Goal: Task Accomplishment & Management: Use online tool/utility

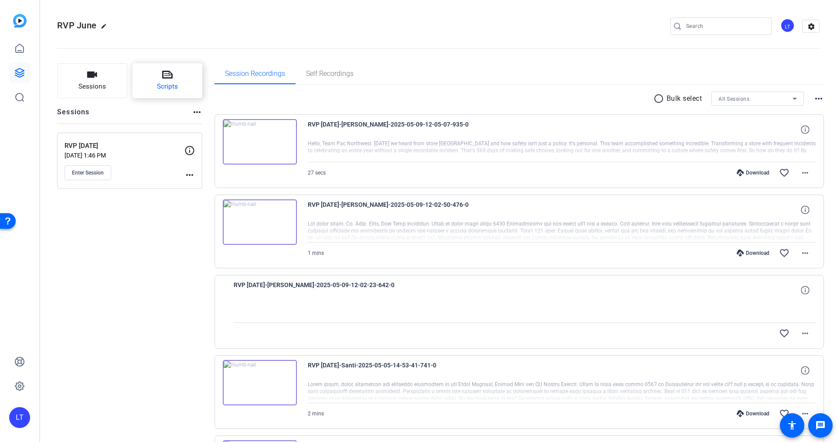
click at [166, 71] on icon at bounding box center [167, 75] width 10 height 8
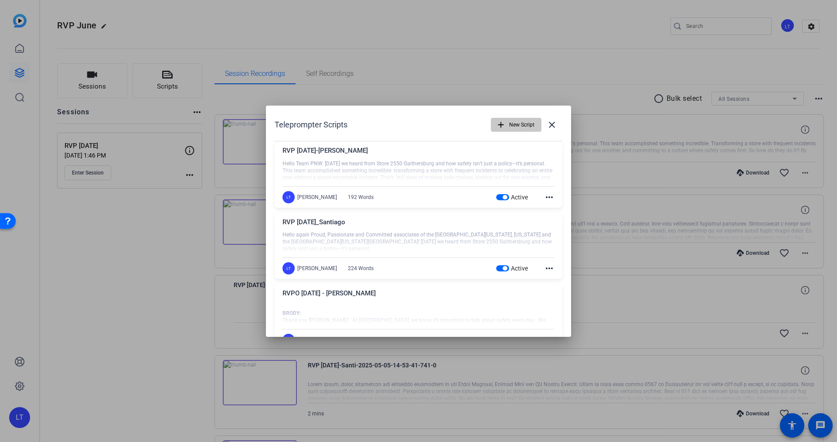
click at [512, 123] on span "New Script" at bounding box center [521, 124] width 25 height 17
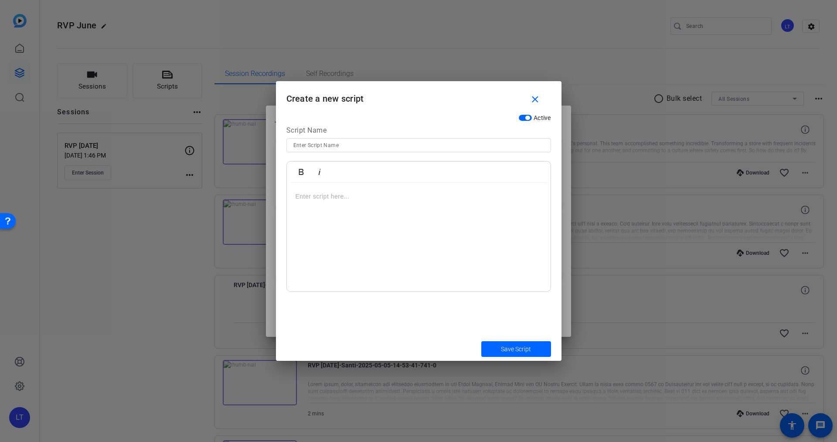
click at [326, 144] on input at bounding box center [418, 145] width 251 height 10
type input "Kara - New Store Opening"
click at [306, 201] on div at bounding box center [419, 237] width 264 height 109
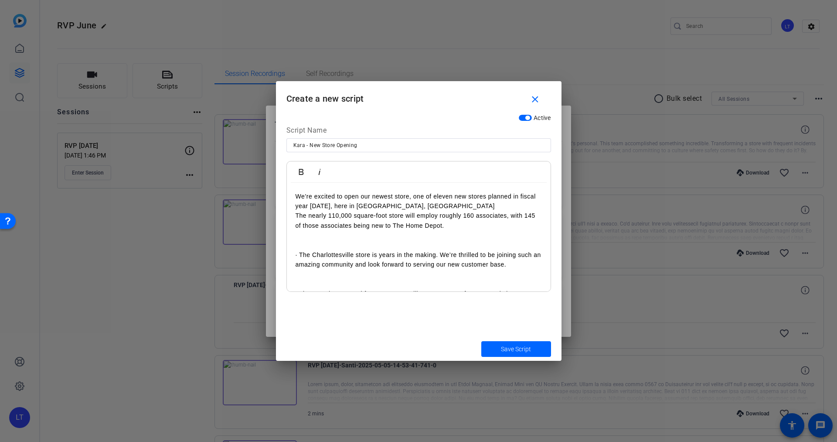
click at [317, 254] on p "· The Charlottesville store is years in the making. We’re thrilled to be joinin…" at bounding box center [419, 260] width 246 height 20
drag, startPoint x: 303, startPoint y: 250, endPoint x: 296, endPoint y: 238, distance: 13.7
click at [296, 238] on div "We’re excited to open our newest store, one of eleven new stores planned in fis…" at bounding box center [419, 333] width 264 height 300
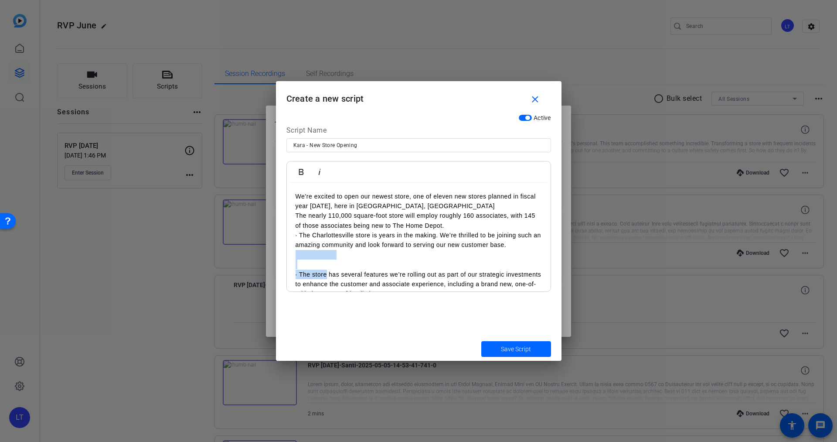
drag, startPoint x: 316, startPoint y: 274, endPoint x: 294, endPoint y: 257, distance: 28.3
click at [294, 257] on div "We’re excited to open our newest store, one of eleven new stores planned in fis…" at bounding box center [419, 323] width 264 height 281
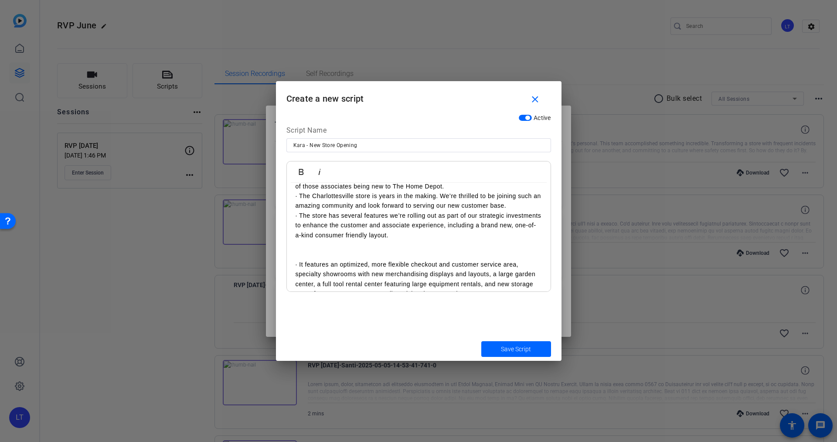
scroll to position [44, 0]
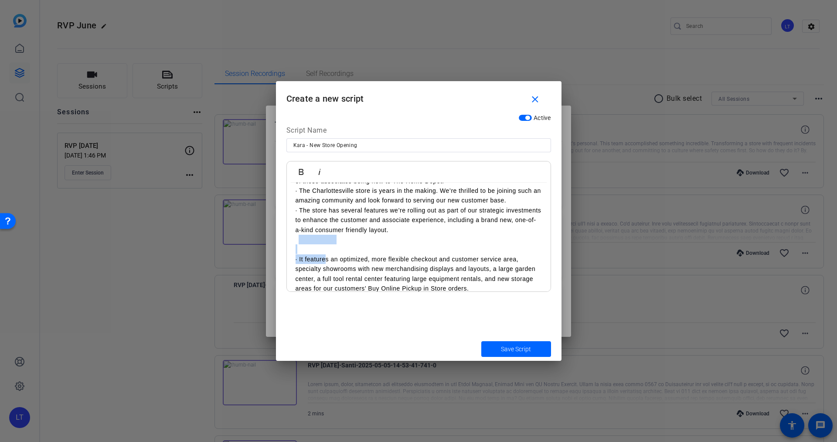
drag, startPoint x: 318, startPoint y: 258, endPoint x: 297, endPoint y: 242, distance: 26.2
click at [297, 242] on div "We’re excited to open our newest store, one of eleven new stores planned in fis…" at bounding box center [419, 269] width 264 height 262
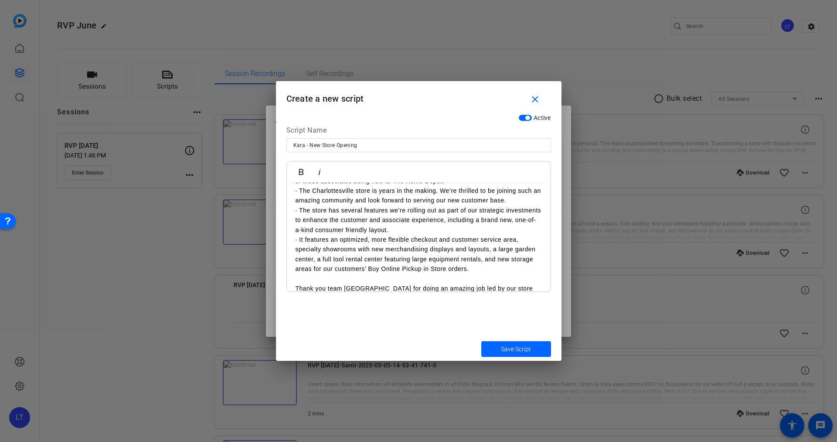
click at [323, 279] on p at bounding box center [419, 279] width 246 height 10
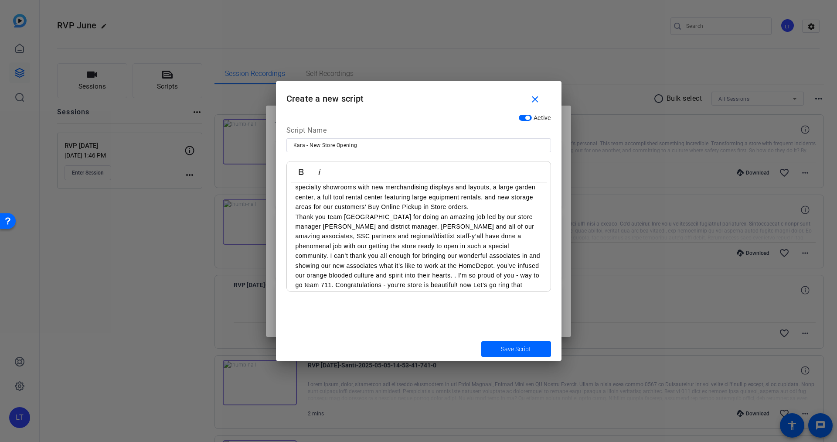
scroll to position [114, 0]
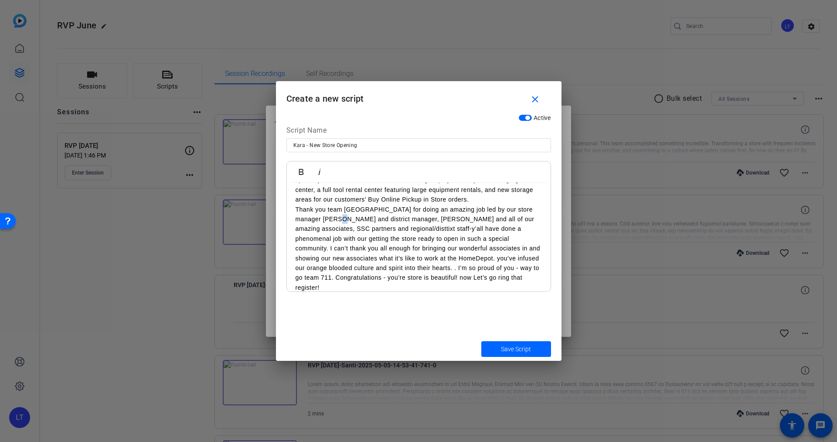
click at [323, 220] on p "Thank you team Charlottesville for doing an amazing job led by our store manage…" at bounding box center [419, 248] width 246 height 88
click at [462, 249] on p "Thank you team Charlottesville for doing an amazing job led by our store manage…" at bounding box center [419, 244] width 246 height 78
click at [438, 250] on p "Thank you team Charlottesville for doing an amazing job led by our store manage…" at bounding box center [419, 244] width 246 height 78
click at [446, 259] on p "Thank you team Charlottesville for doing an amazing job led by our store manage…" at bounding box center [419, 244] width 246 height 78
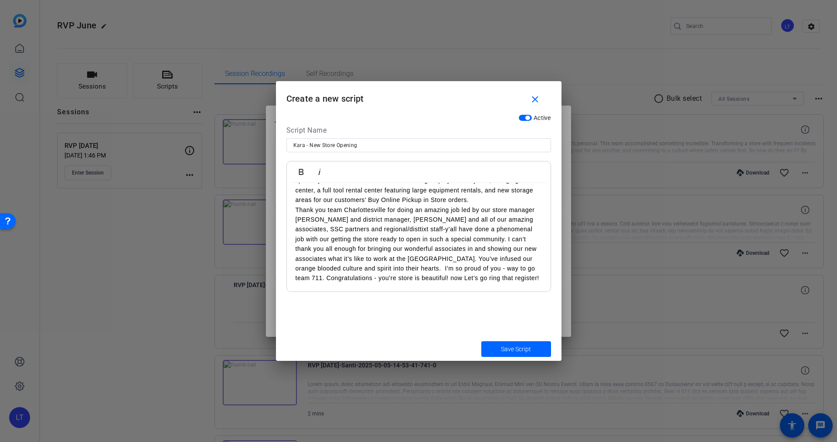
click at [460, 269] on p "Thank you team Charlottesville for doing an amazing job led by our store manage…" at bounding box center [419, 244] width 246 height 78
click at [459, 269] on p "Thank you team Charlottesville for doing an amazing job led by our store manage…" at bounding box center [419, 244] width 246 height 78
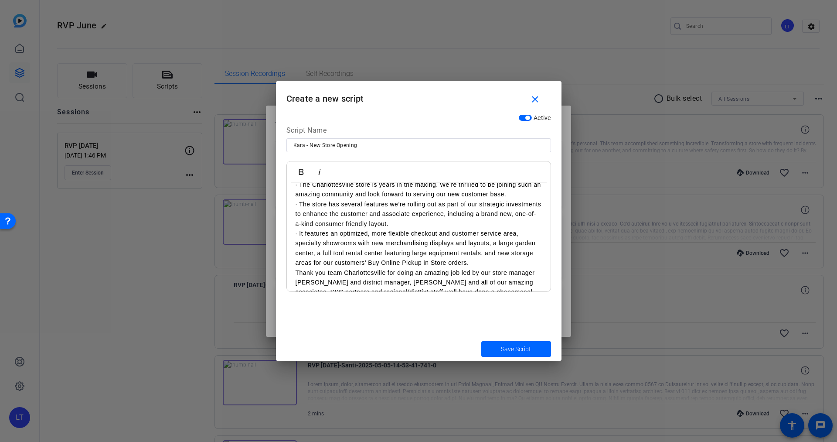
scroll to position [0, 0]
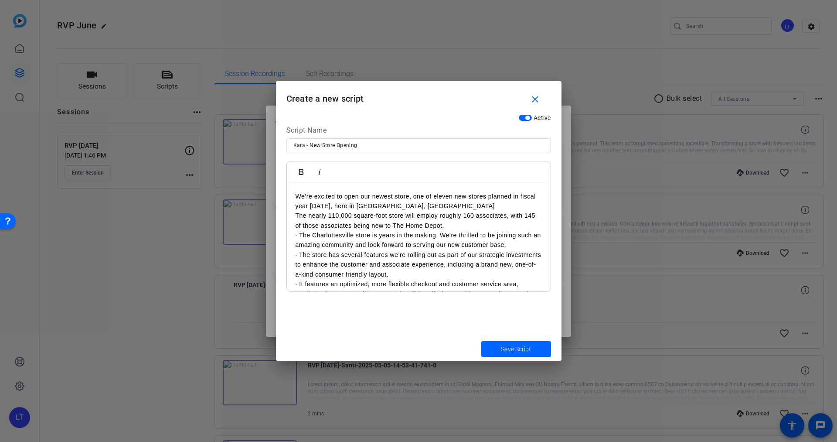
click at [422, 207] on p "We’re excited to open our newest store, one of eleven new stores planned in fis…" at bounding box center [419, 201] width 246 height 20
click at [296, 216] on p "The nearly 110,000 square-foot store will employ roughly 160 associates, with 1…" at bounding box center [419, 221] width 246 height 20
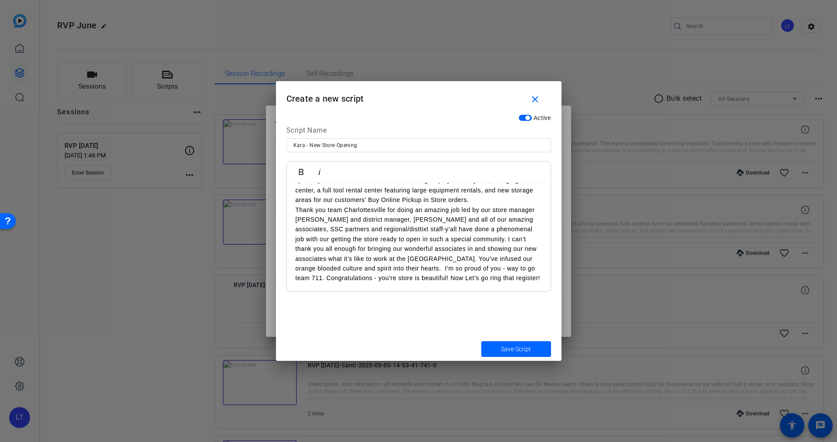
scroll to position [123, 0]
click at [514, 349] on span "Save Script" at bounding box center [516, 348] width 30 height 9
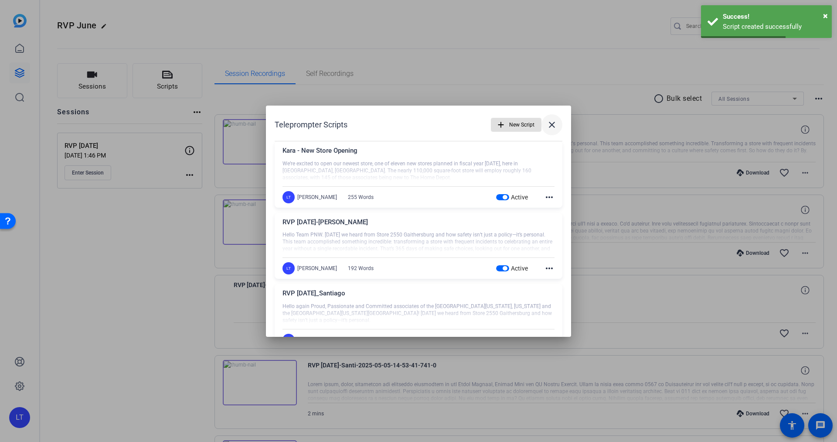
click at [547, 122] on mat-icon "close" at bounding box center [552, 124] width 10 height 10
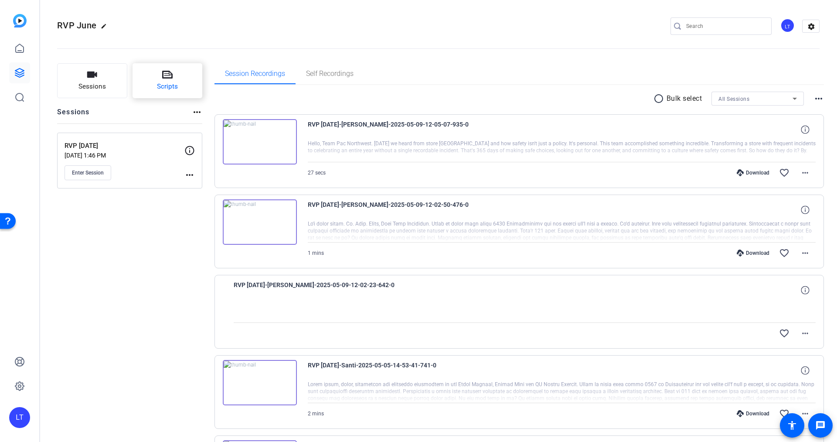
click at [168, 79] on icon at bounding box center [167, 74] width 10 height 10
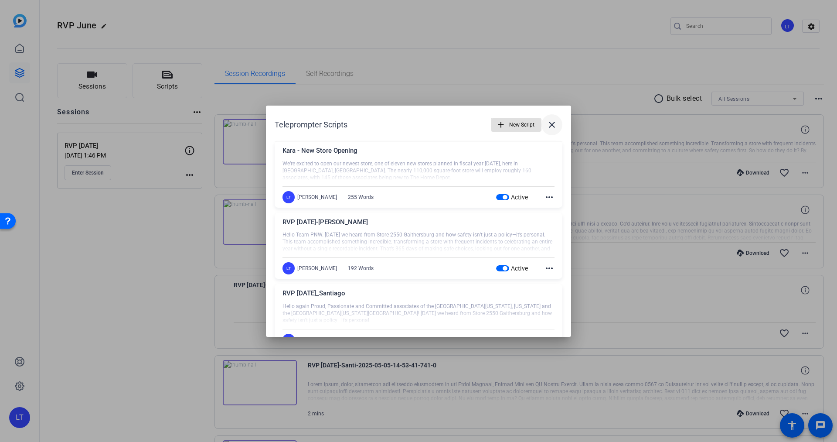
click at [547, 122] on mat-icon "close" at bounding box center [552, 124] width 10 height 10
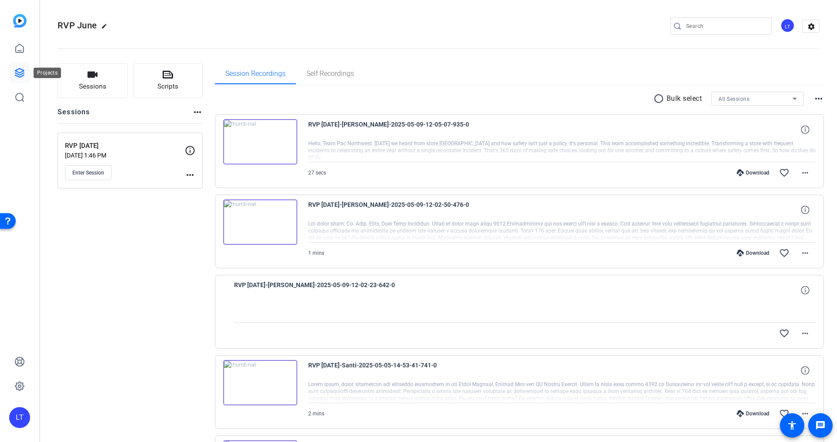
click at [23, 75] on icon at bounding box center [19, 73] width 10 height 10
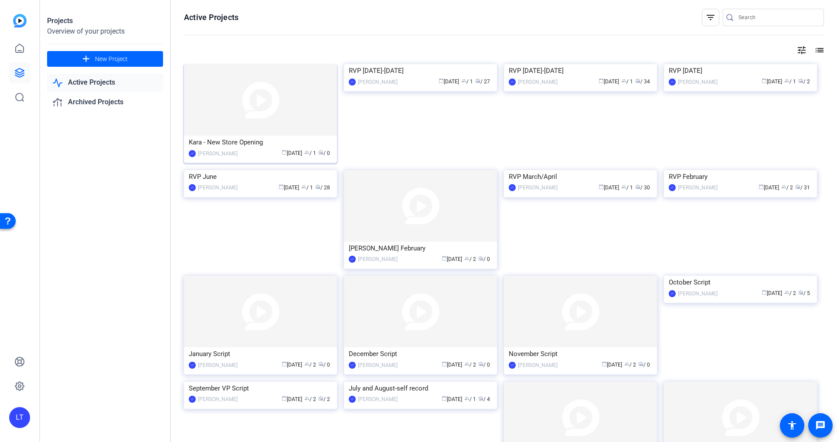
click at [206, 102] on img at bounding box center [260, 99] width 153 height 71
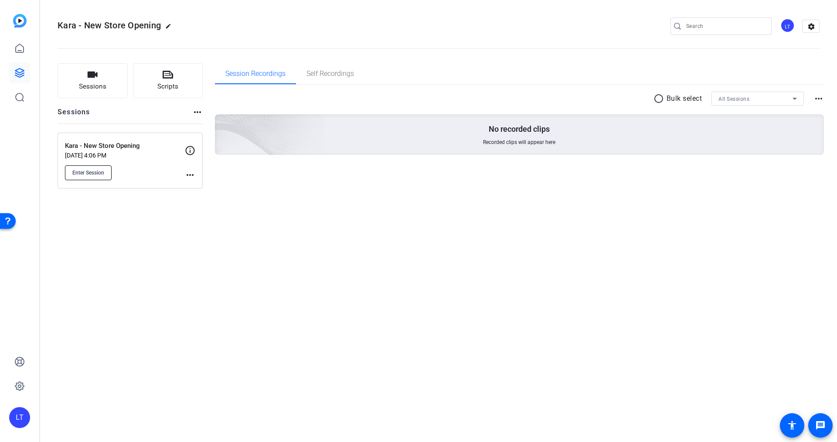
click at [95, 172] on span "Enter Session" at bounding box center [88, 172] width 32 height 7
click at [163, 82] on span "Scripts" at bounding box center [167, 87] width 21 height 10
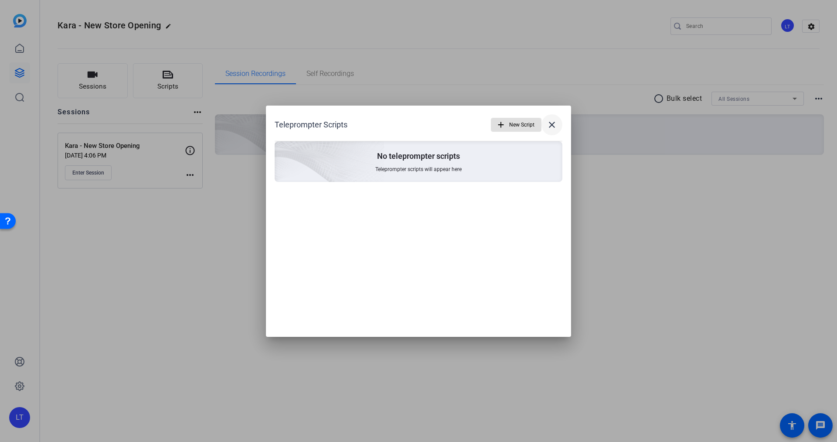
click at [553, 122] on mat-icon "close" at bounding box center [552, 124] width 10 height 10
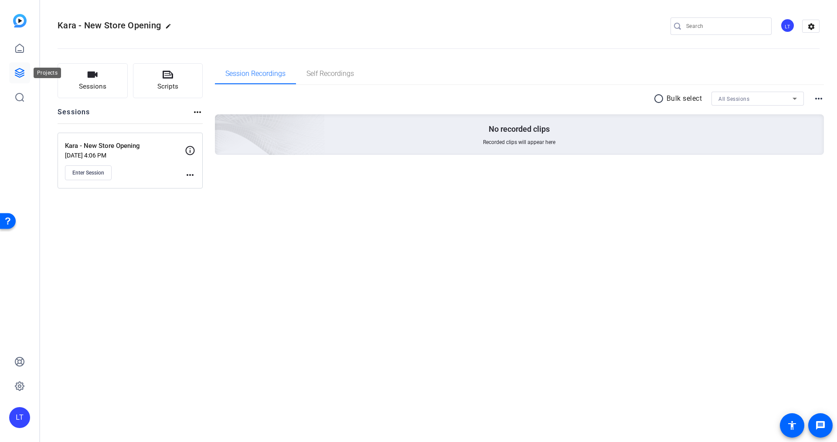
click at [16, 74] on icon at bounding box center [19, 73] width 10 height 10
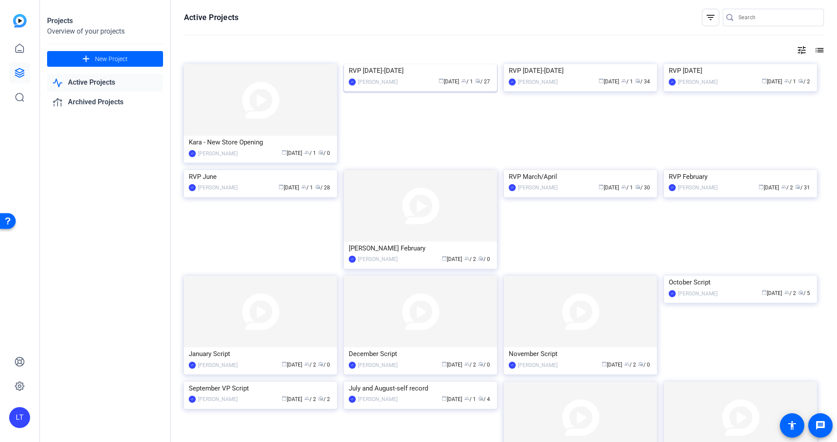
click at [353, 64] on img at bounding box center [420, 64] width 153 height 0
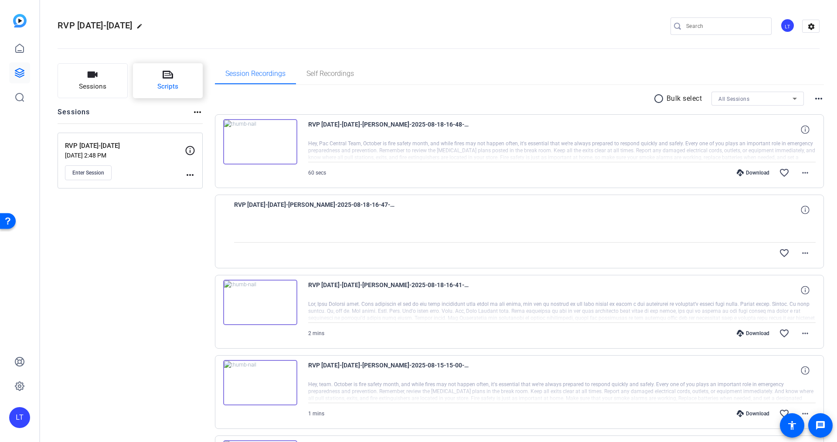
click at [167, 76] on icon at bounding box center [168, 74] width 10 height 10
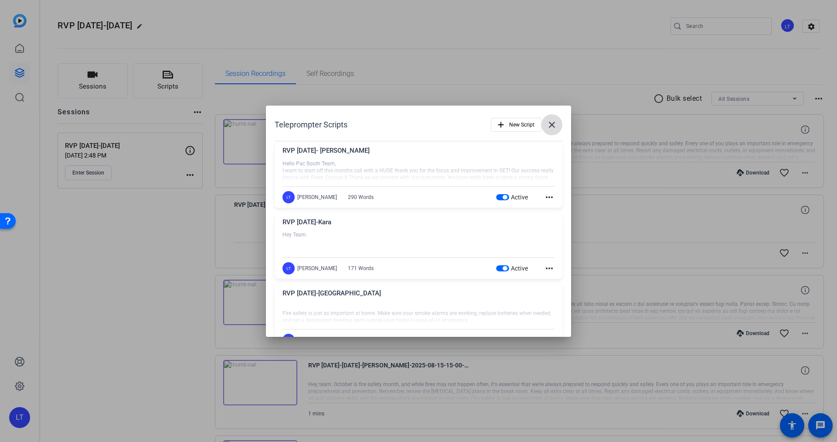
click at [549, 125] on mat-icon "close" at bounding box center [552, 124] width 10 height 10
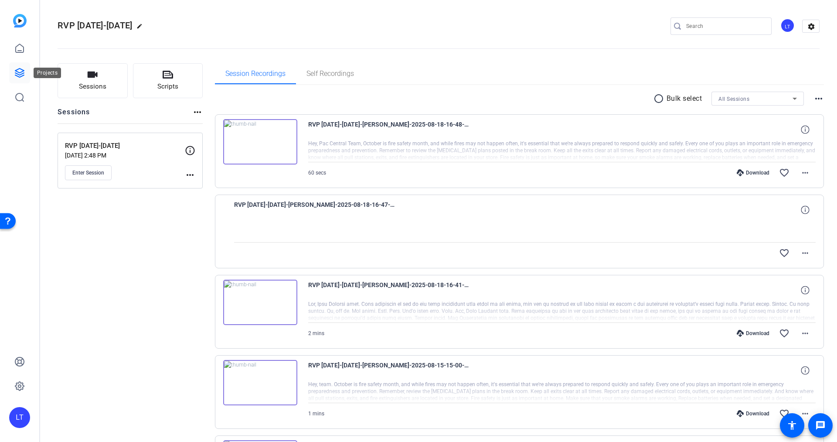
click at [18, 74] on icon at bounding box center [19, 72] width 9 height 9
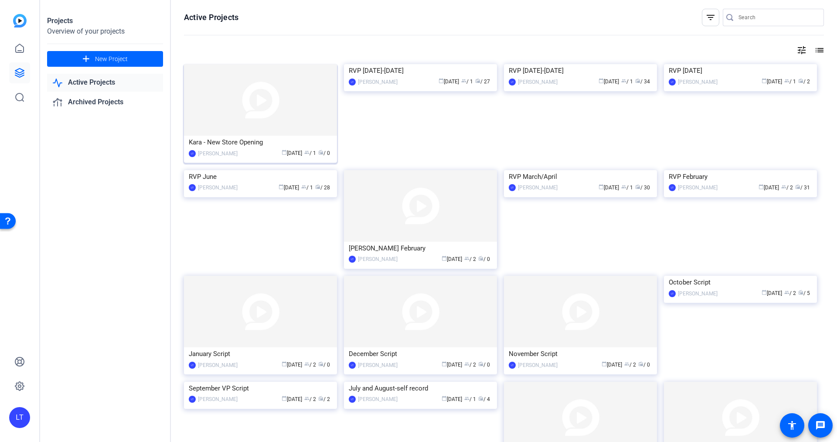
click at [200, 70] on img at bounding box center [260, 99] width 153 height 71
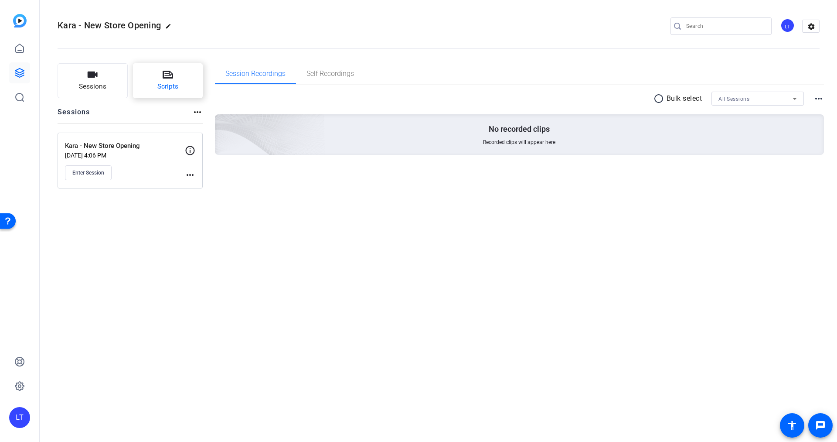
click at [163, 77] on icon at bounding box center [168, 75] width 10 height 8
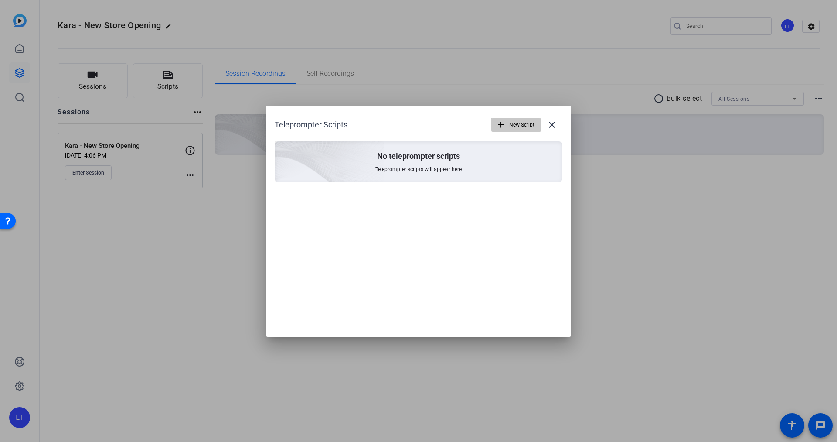
click at [524, 124] on span "New Script" at bounding box center [521, 124] width 25 height 17
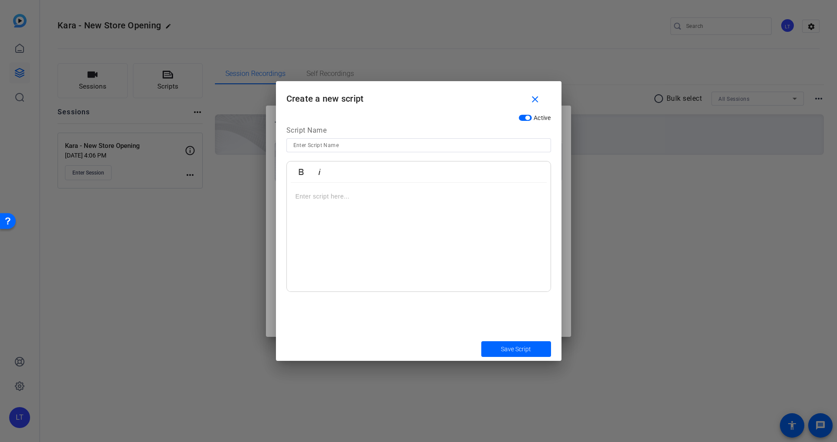
click at [349, 199] on p at bounding box center [419, 196] width 246 height 10
click at [307, 145] on input at bounding box center [418, 145] width 251 height 10
type input "Kara New Store Opening-VA"
click at [305, 199] on p at bounding box center [419, 196] width 246 height 10
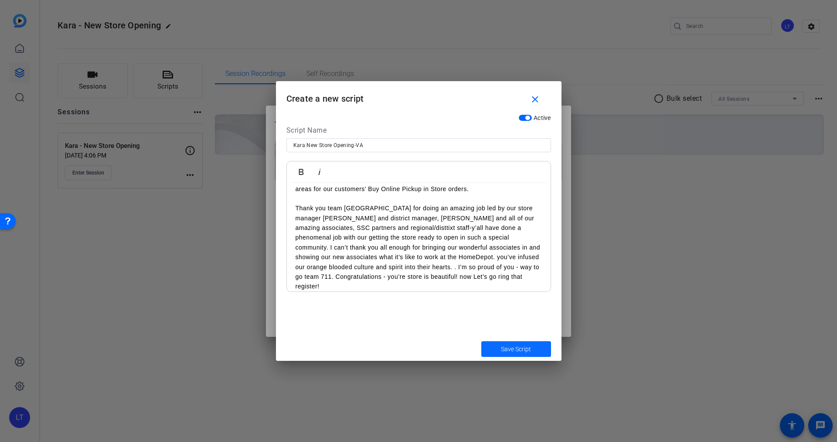
click at [510, 347] on span "Save Script" at bounding box center [516, 348] width 30 height 9
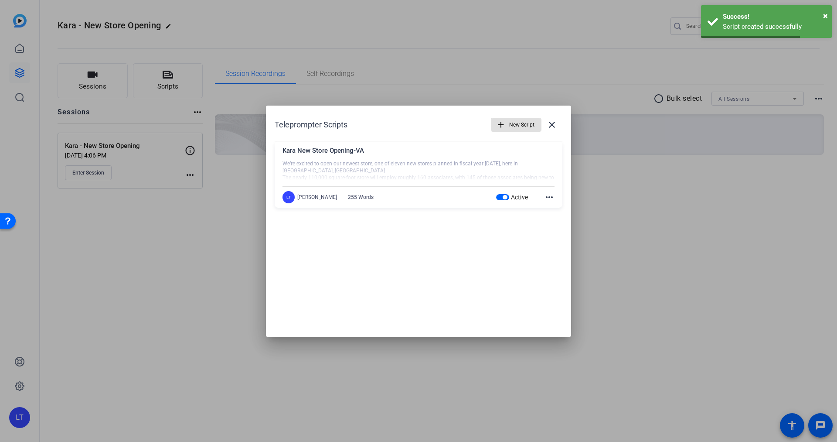
click at [516, 119] on span "New Script" at bounding box center [521, 124] width 25 height 17
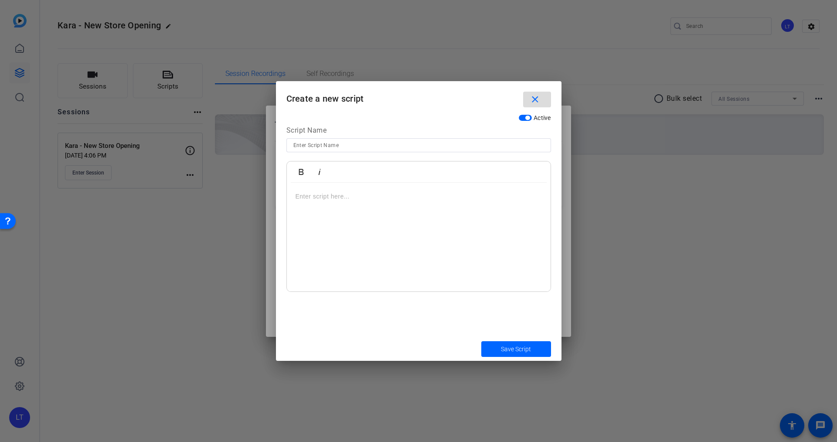
click at [534, 95] on mat-icon "close" at bounding box center [535, 99] width 11 height 11
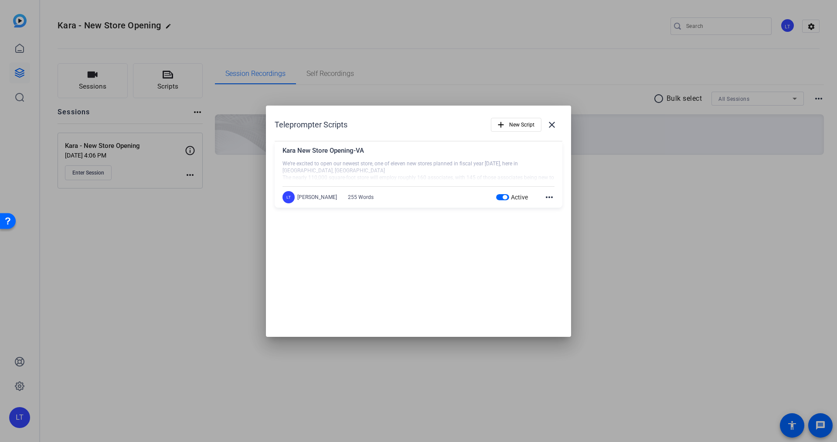
click at [551, 197] on mat-icon "more_horiz" at bounding box center [549, 197] width 10 height 10
click at [556, 206] on span "Edit" at bounding box center [568, 209] width 35 height 10
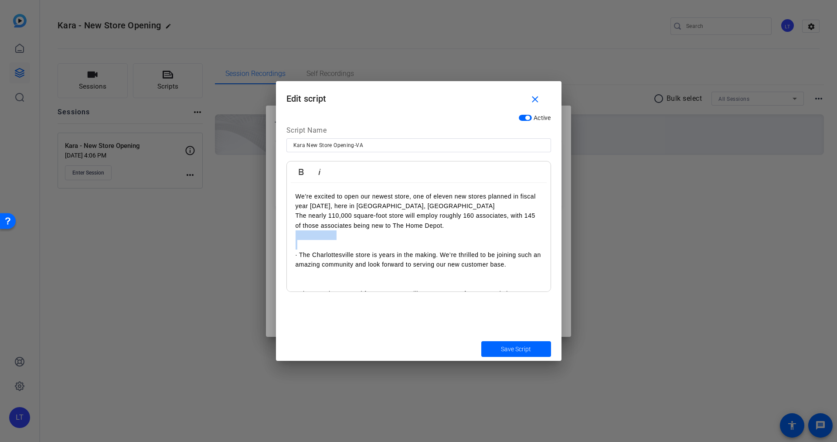
drag, startPoint x: 304, startPoint y: 241, endPoint x: 287, endPoint y: 237, distance: 17.9
click at [287, 237] on div "We’re excited to open our newest store, one of eleven new stores planned in fis…" at bounding box center [419, 333] width 264 height 300
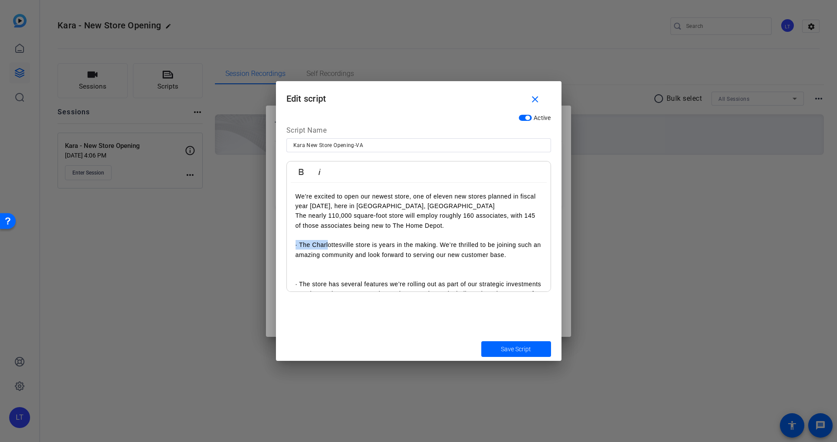
drag, startPoint x: 304, startPoint y: 243, endPoint x: 284, endPoint y: 242, distance: 20.1
click at [283, 242] on div "Active Script Name Kara New Store Opening-VA Bold Italic We’re excited to open …" at bounding box center [419, 223] width 286 height 227
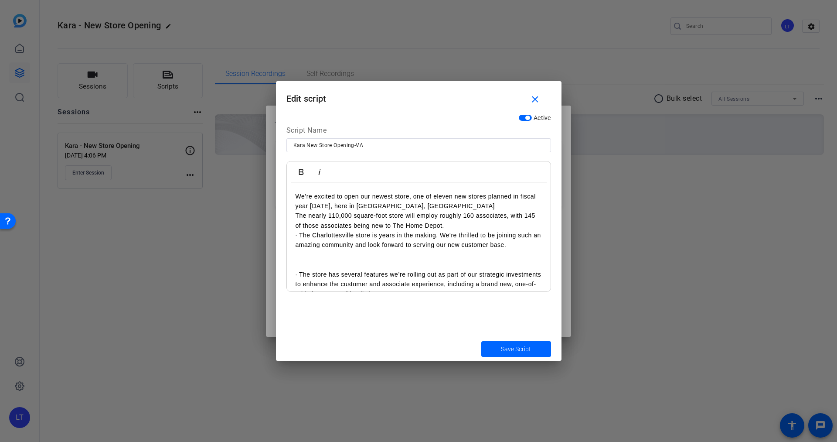
click at [421, 205] on p "We’re excited to open our newest store, one of eleven new stores planned in fis…" at bounding box center [419, 201] width 246 height 20
click at [294, 215] on div "We’re excited to open our newest store, one of eleven new stores planned in fis…" at bounding box center [419, 323] width 264 height 281
drag, startPoint x: 316, startPoint y: 273, endPoint x: 284, endPoint y: 259, distance: 35.0
click at [284, 259] on div "Active Script Name Kara New Store Opening-VA Bold Italic We’re excited to open …" at bounding box center [419, 223] width 286 height 227
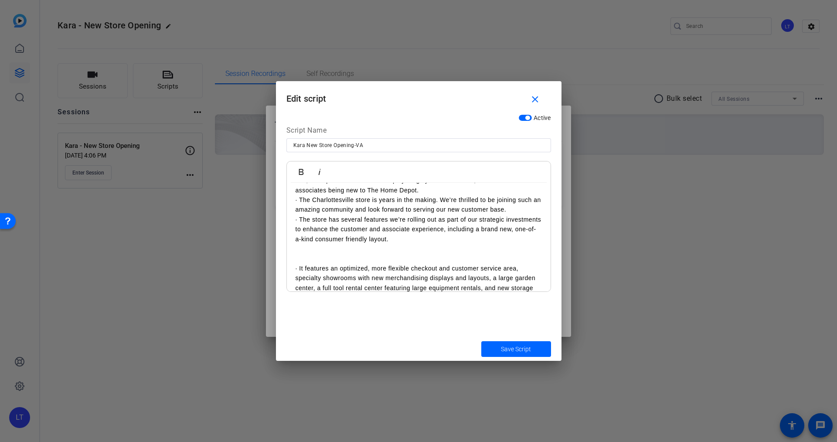
scroll to position [51, 0]
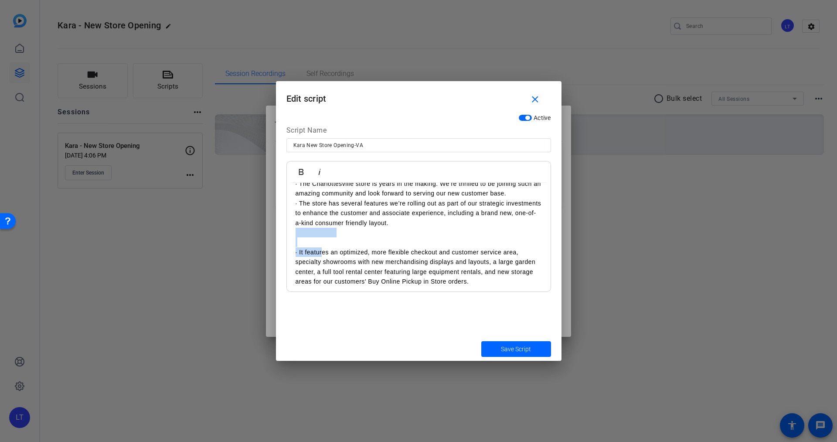
drag, startPoint x: 316, startPoint y: 252, endPoint x: 292, endPoint y: 235, distance: 29.5
click at [292, 235] on div "We’re excited to open our newest store, one of eleven new stores planned in fis…" at bounding box center [419, 262] width 264 height 262
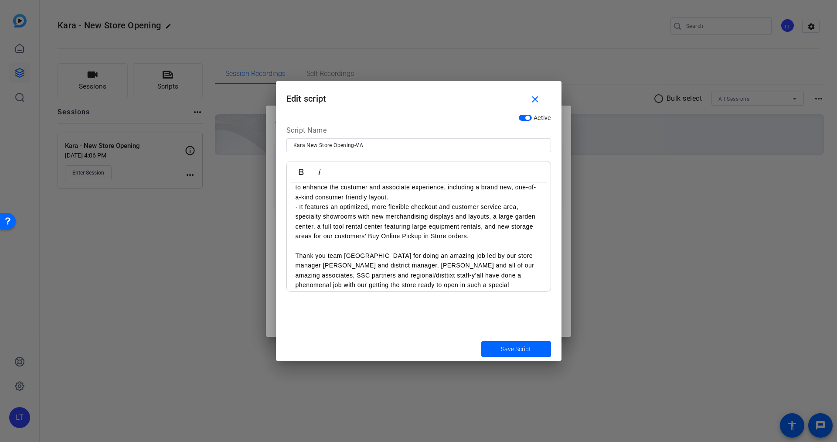
scroll to position [82, 0]
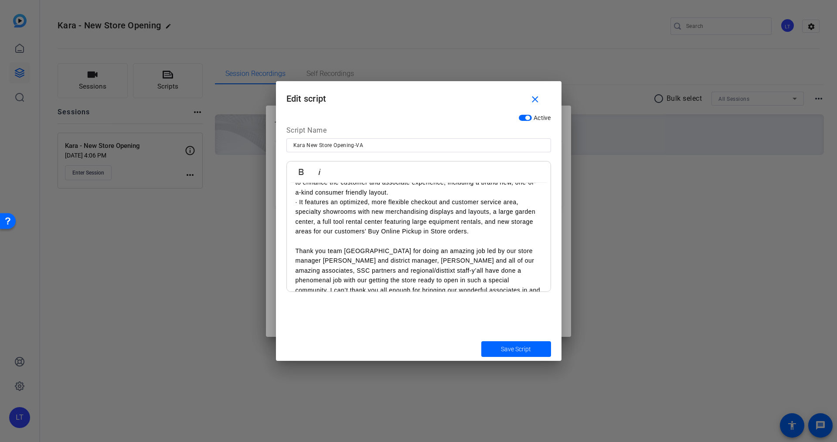
click at [295, 242] on div "We’re excited to open our newest store, one of eleven new stores planned in fis…" at bounding box center [419, 222] width 264 height 242
click at [320, 252] on p "Thank you team Charlottesville for doing an amazing job led by our store manage…" at bounding box center [419, 280] width 246 height 88
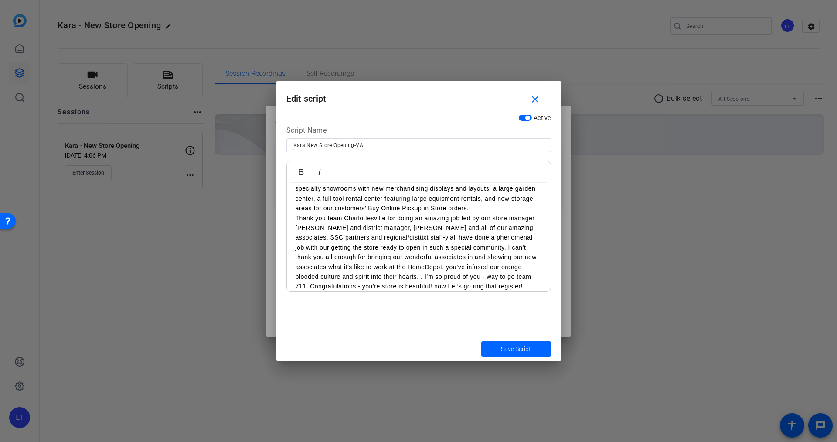
scroll to position [113, 0]
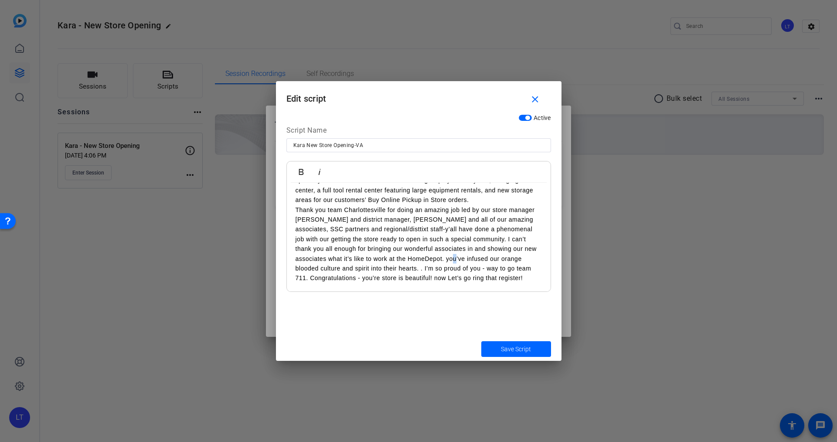
click at [461, 260] on p "Thank you team Charlottesville for doing an amazing job led by our store manage…" at bounding box center [419, 244] width 246 height 78
click at [438, 249] on p "Thank you team Charlottesville for doing an amazing job led by our store manage…" at bounding box center [419, 244] width 246 height 78
click at [448, 259] on p "Thank you team Charlottesville for doing an amazing job led by our store manage…" at bounding box center [419, 244] width 246 height 78
click at [447, 260] on p "Thank you team Charlottesville for doing an amazing job led by our store manage…" at bounding box center [419, 244] width 246 height 78
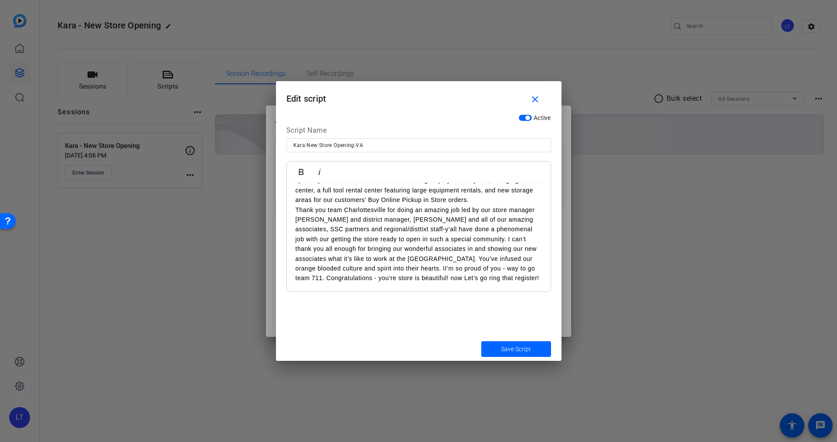
click at [447, 258] on p "Thank you team Charlottesville for doing an amazing job led by our store manage…" at bounding box center [419, 244] width 246 height 78
click at [504, 344] on span "Save Script" at bounding box center [516, 348] width 30 height 9
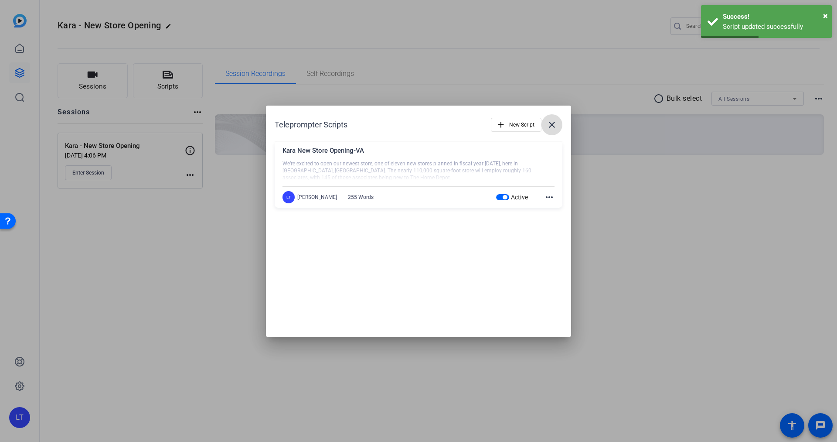
click at [549, 122] on mat-icon "close" at bounding box center [552, 124] width 10 height 10
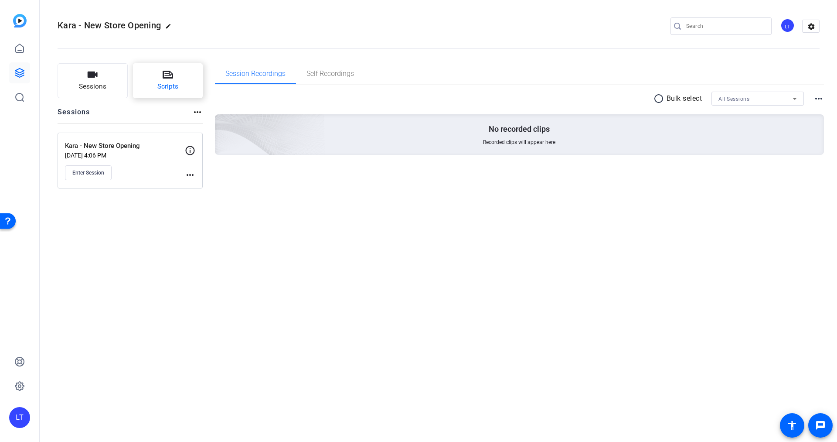
click at [161, 78] on button "Scripts" at bounding box center [168, 80] width 70 height 35
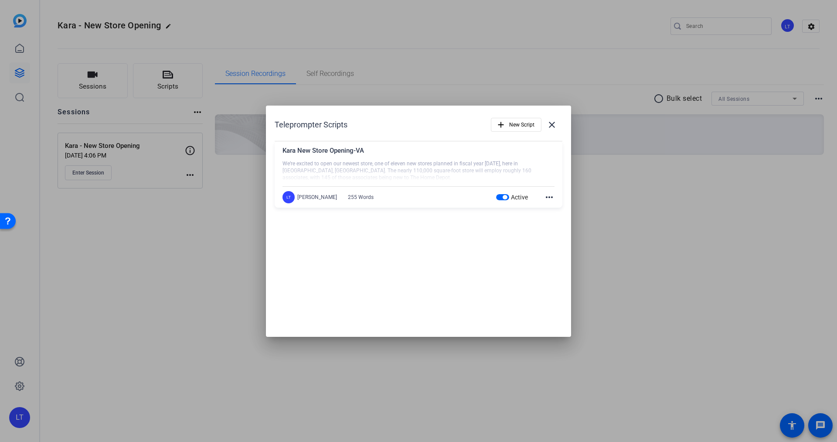
click at [551, 197] on mat-icon "more_horiz" at bounding box center [549, 197] width 10 height 10
click at [558, 209] on span "Edit" at bounding box center [568, 209] width 35 height 10
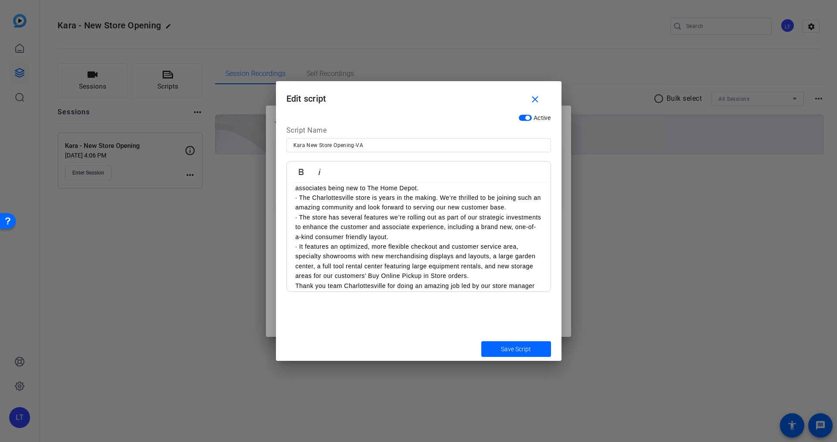
scroll to position [45, 0]
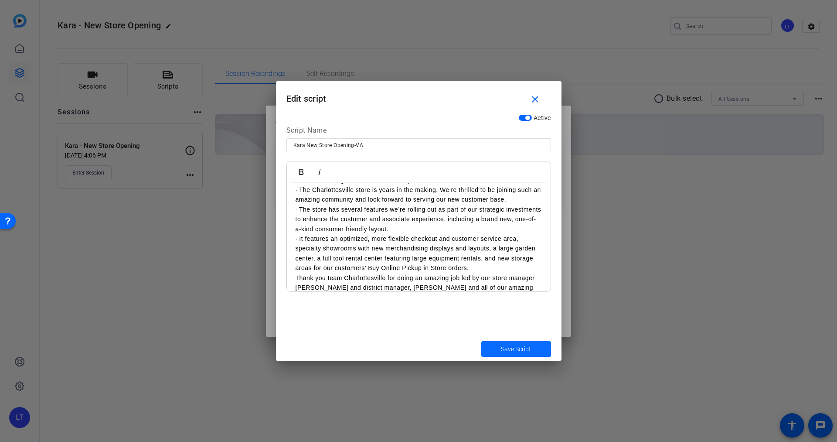
click at [512, 353] on span "Save Script" at bounding box center [516, 348] width 30 height 9
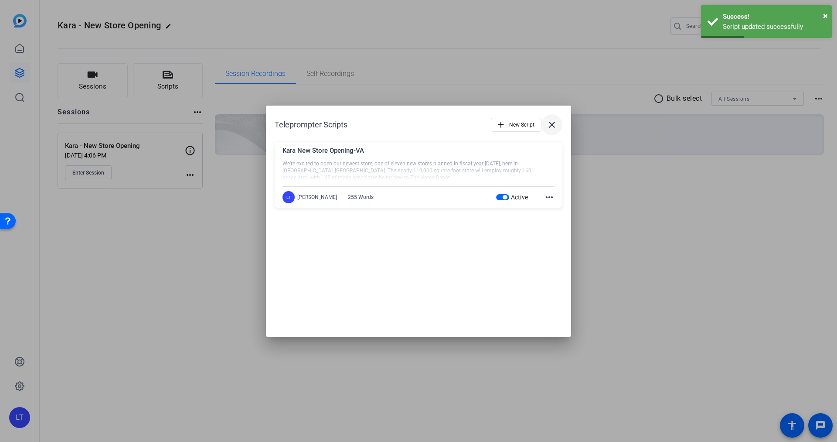
click at [554, 122] on mat-icon "close" at bounding box center [552, 124] width 10 height 10
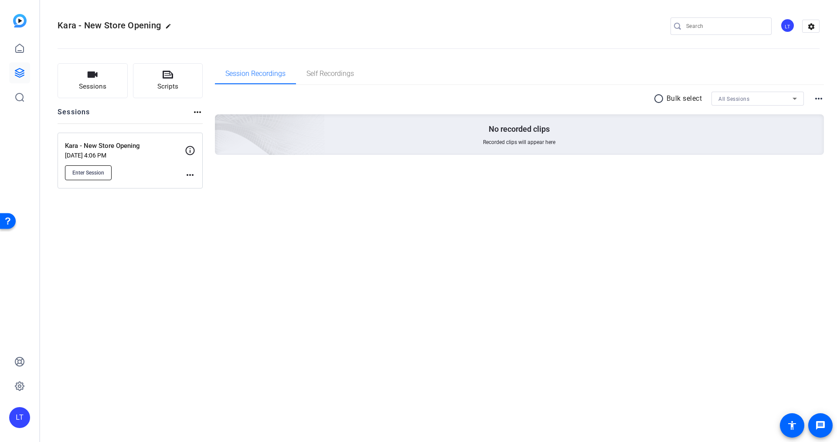
click at [80, 170] on span "Enter Session" at bounding box center [88, 172] width 32 height 7
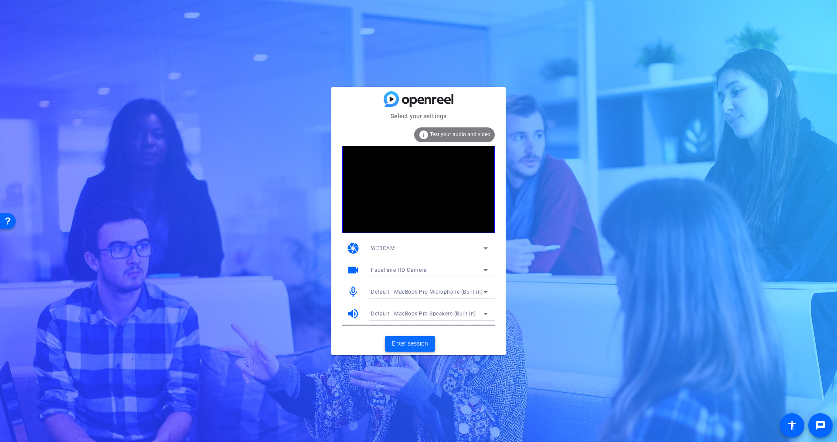
click at [415, 343] on span "Enter session" at bounding box center [410, 343] width 36 height 9
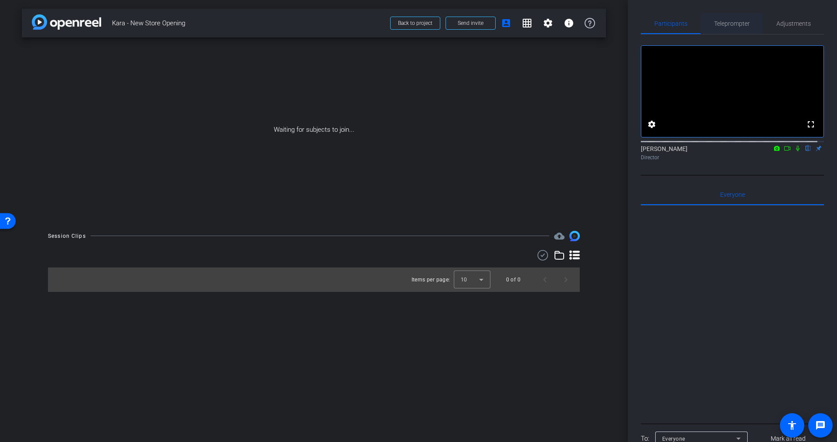
click at [738, 24] on span "Teleprompter" at bounding box center [732, 23] width 36 height 6
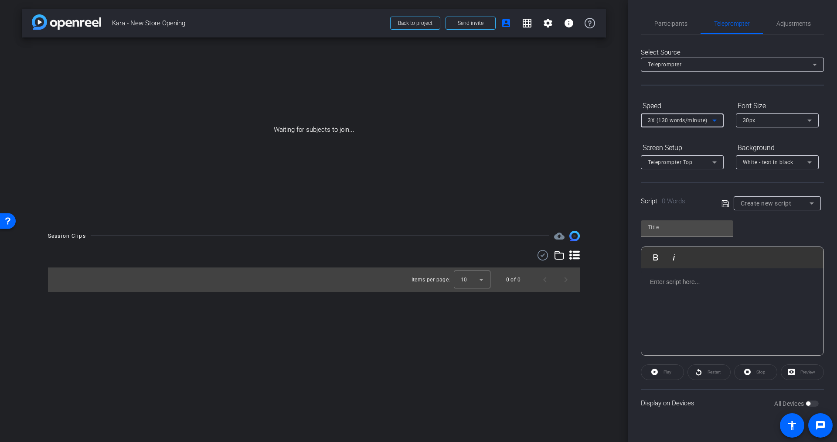
click at [696, 122] on span "3X (130 words/minute)" at bounding box center [678, 120] width 60 height 6
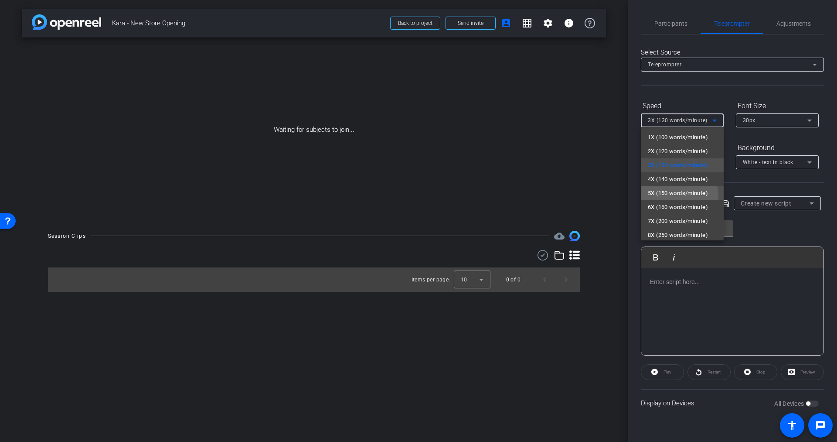
click at [674, 196] on span "5X (150 words/minute)" at bounding box center [678, 193] width 60 height 10
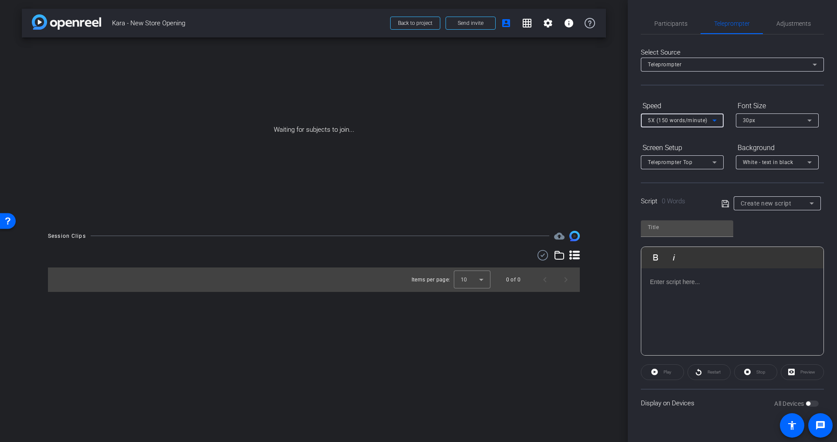
click at [725, 204] on icon at bounding box center [725, 203] width 8 height 10
click at [752, 205] on span "Create new script" at bounding box center [766, 203] width 51 height 7
click at [730, 204] on div at bounding box center [418, 221] width 837 height 442
click at [730, 204] on span at bounding box center [727, 203] width 12 height 8
click at [724, 204] on icon at bounding box center [724, 203] width 7 height 7
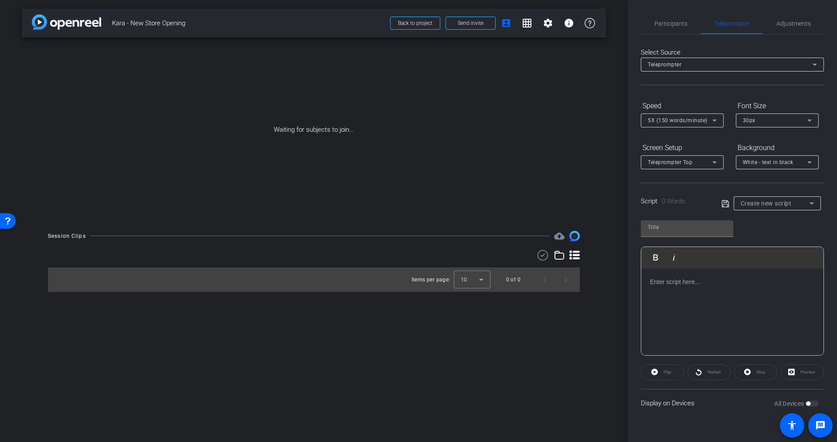
click at [724, 204] on icon at bounding box center [724, 203] width 7 height 7
click at [765, 201] on span "Create new script" at bounding box center [766, 203] width 51 height 7
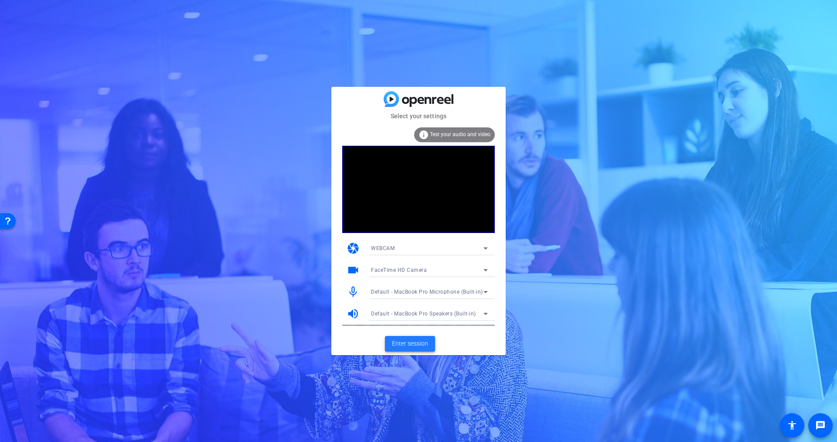
click at [414, 344] on span "Enter session" at bounding box center [410, 343] width 36 height 9
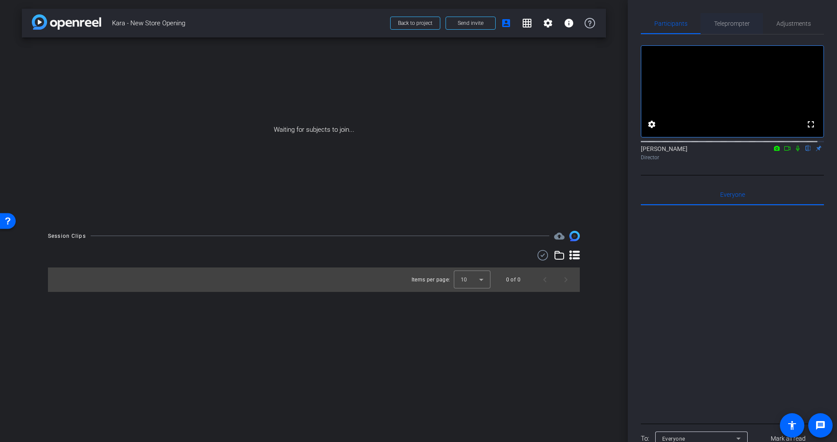
click at [735, 20] on span "Teleprompter" at bounding box center [732, 23] width 36 height 6
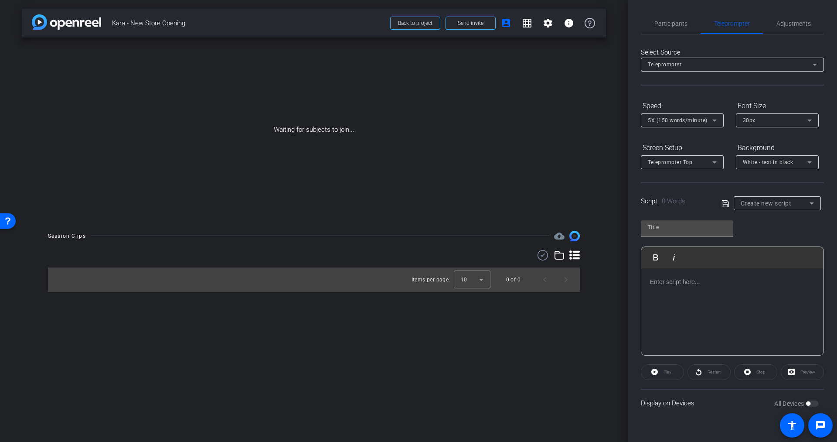
click at [749, 201] on span "Create new script" at bounding box center [766, 203] width 51 height 7
click at [753, 235] on span "Kara New Store Opening-VA" at bounding box center [777, 234] width 73 height 10
type input "Kara New Store Opening-VA"
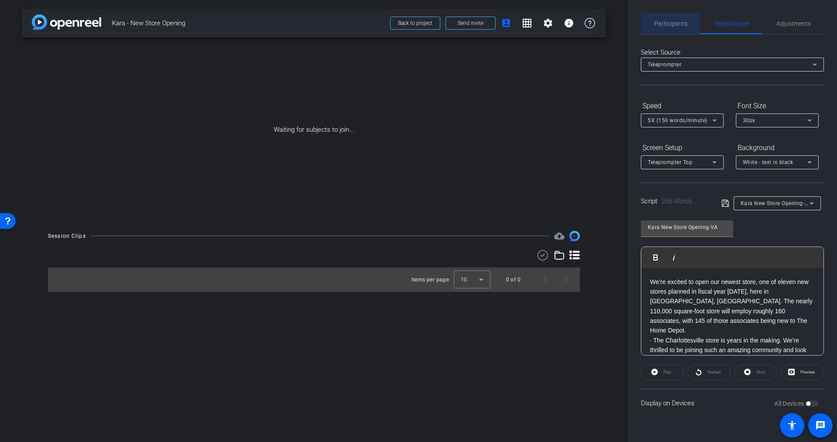
click at [676, 20] on span "Participants" at bounding box center [670, 23] width 33 height 6
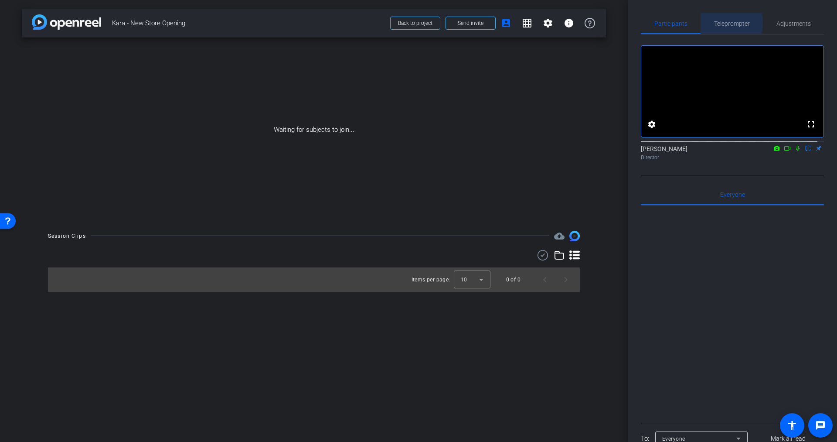
click at [721, 23] on span "Teleprompter" at bounding box center [732, 23] width 36 height 6
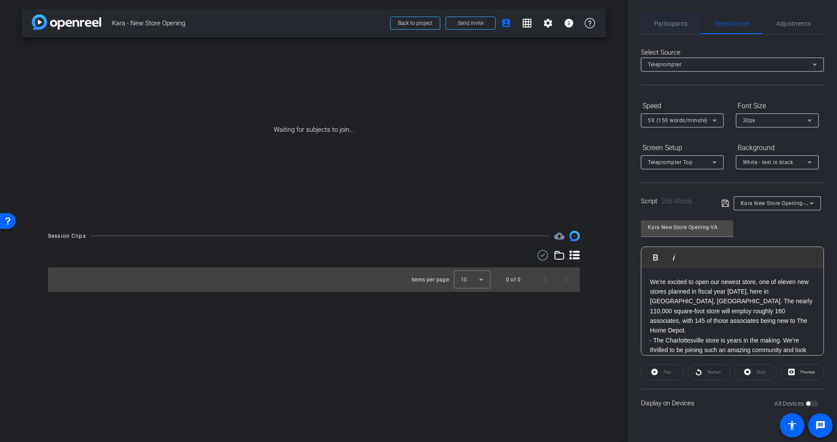
click at [671, 20] on span "Participants" at bounding box center [670, 23] width 33 height 6
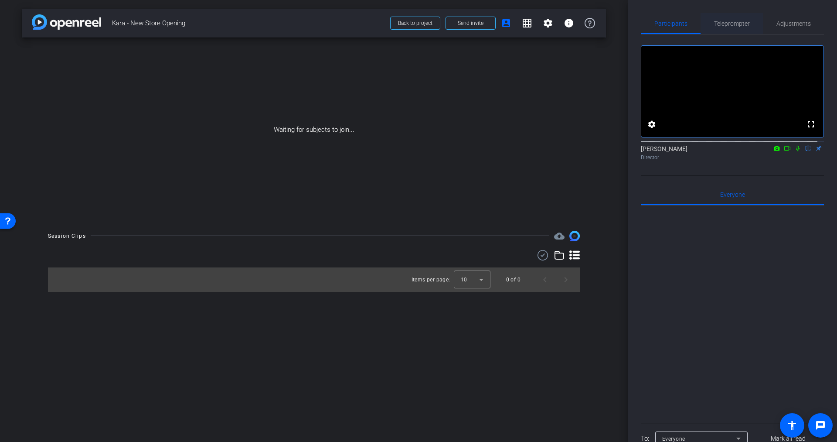
click at [735, 25] on span "Teleprompter" at bounding box center [732, 23] width 36 height 6
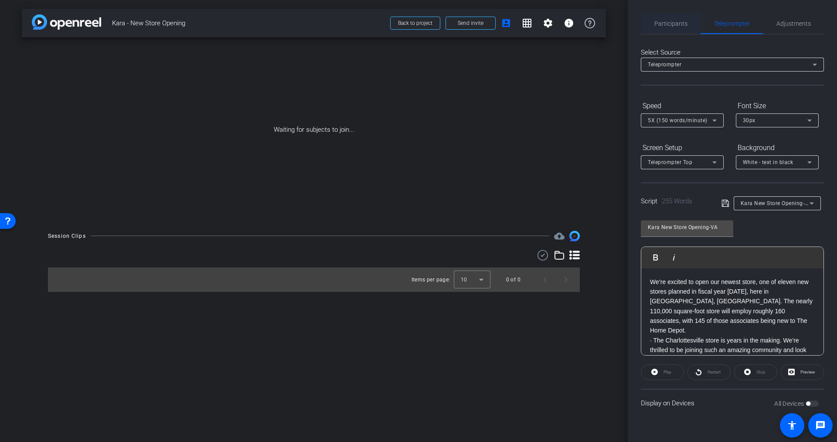
click at [666, 24] on span "Participants" at bounding box center [670, 23] width 33 height 6
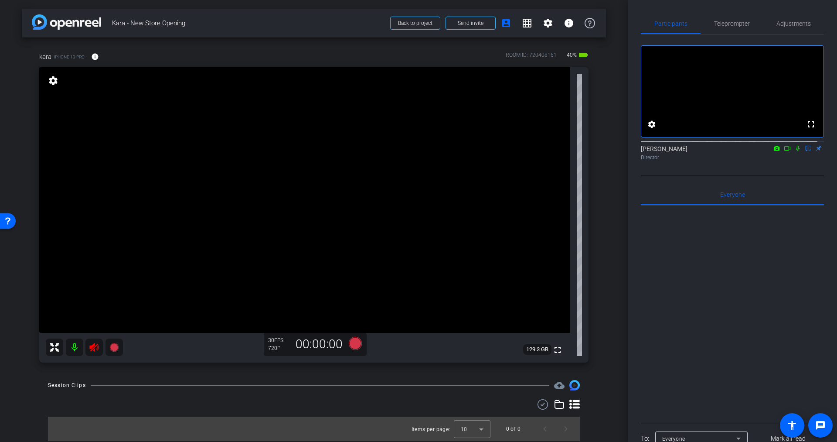
click at [93, 343] on icon at bounding box center [94, 347] width 10 height 10
click at [720, 26] on span "Teleprompter" at bounding box center [732, 23] width 36 height 6
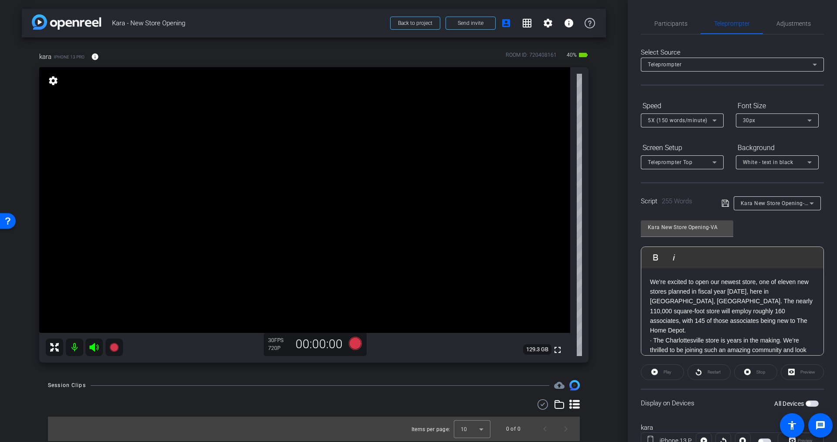
click at [808, 402] on span "button" at bounding box center [812, 403] width 13 height 6
click at [665, 371] on span "Play" at bounding box center [668, 371] width 8 height 5
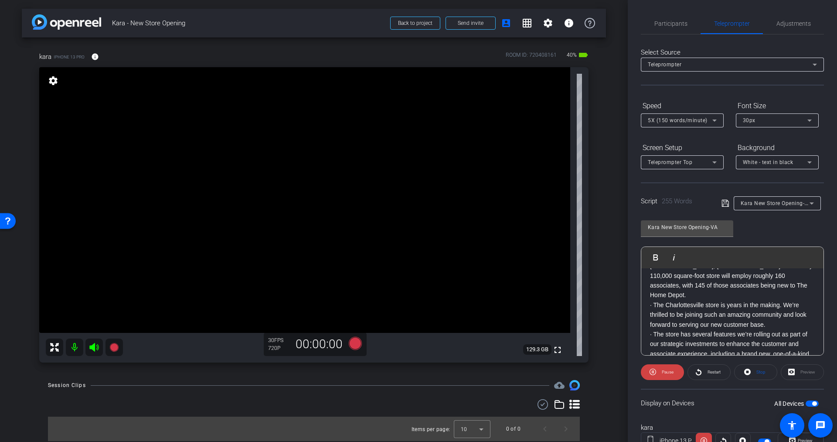
scroll to position [37, 0]
click at [756, 370] on span "Stop" at bounding box center [760, 371] width 9 height 5
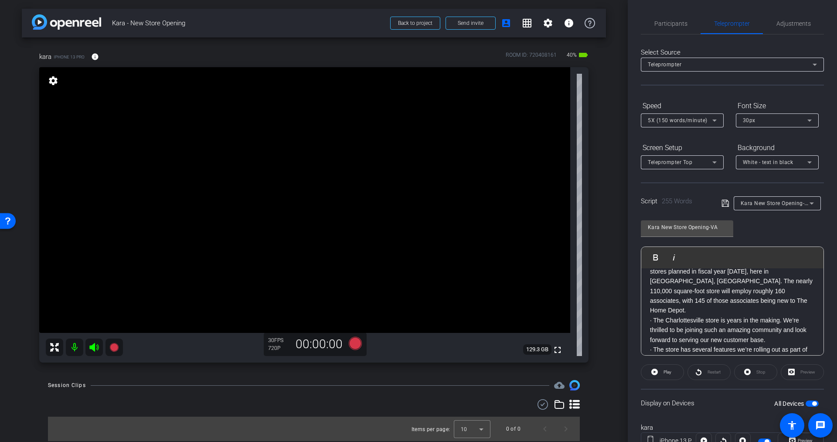
scroll to position [0, 0]
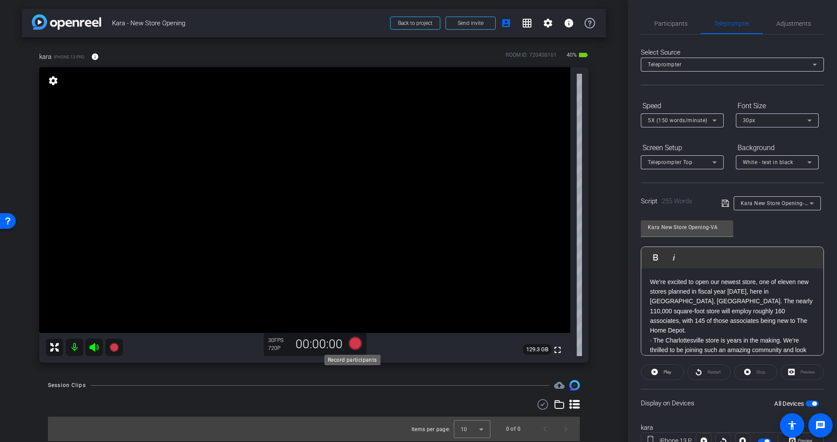
click at [353, 344] on icon at bounding box center [355, 343] width 13 height 13
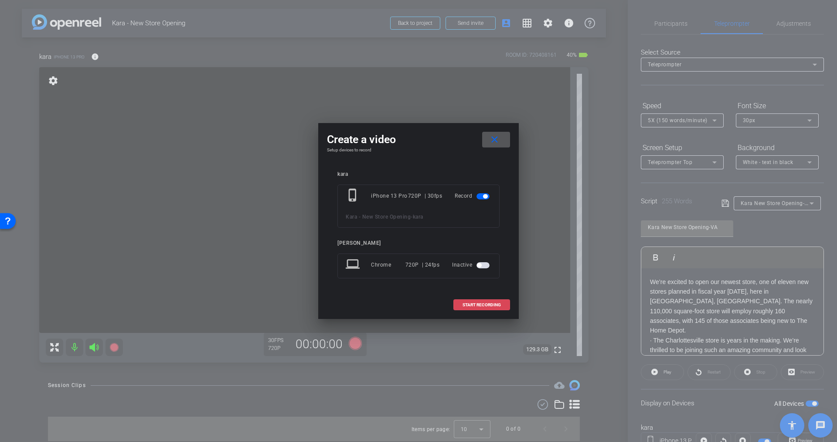
click at [479, 301] on span at bounding box center [482, 304] width 56 height 21
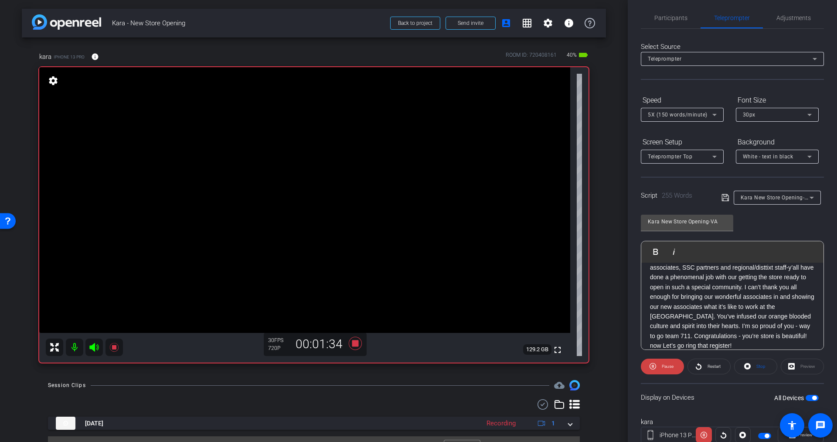
scroll to position [8, 0]
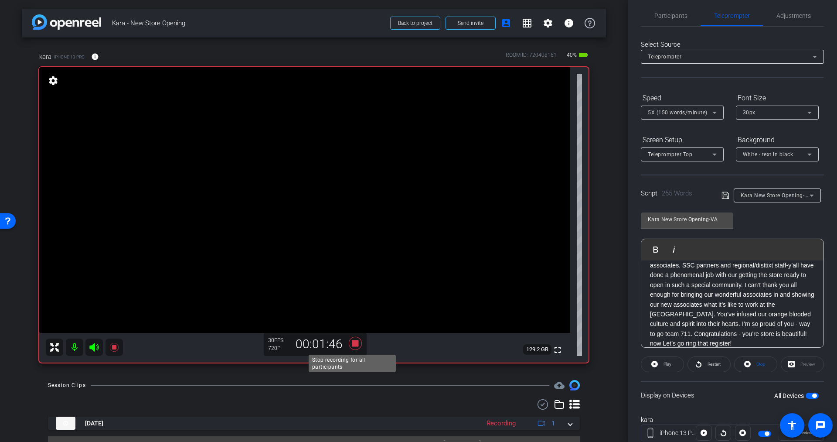
click at [354, 341] on icon at bounding box center [355, 343] width 13 height 13
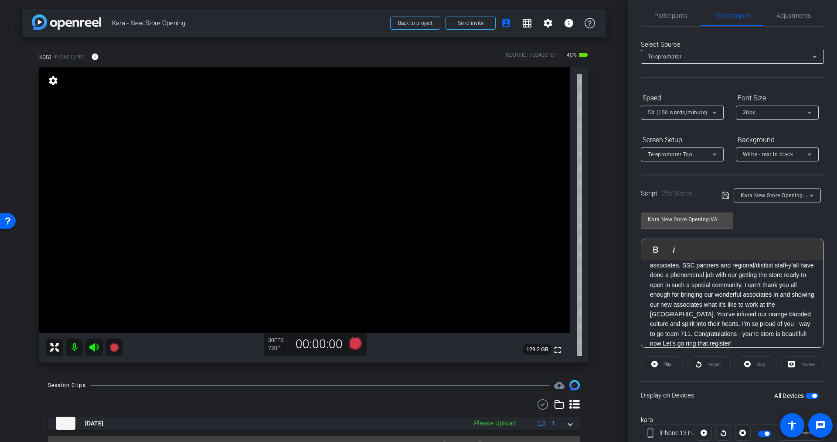
scroll to position [18, 0]
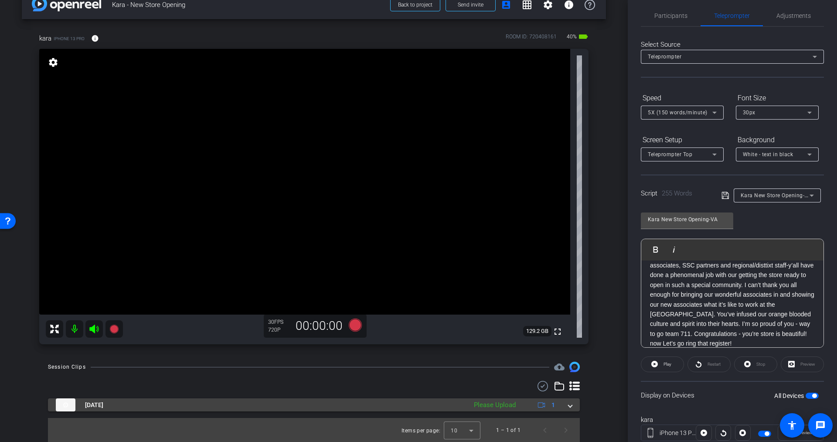
click at [496, 403] on div "Please Upload" at bounding box center [495, 405] width 51 height 10
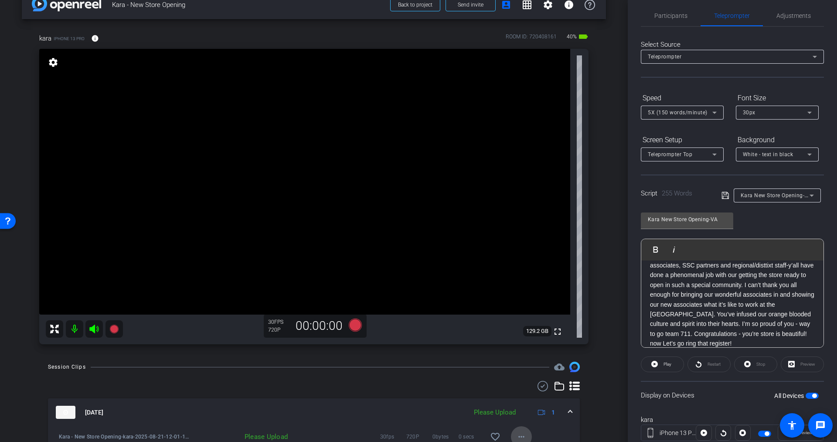
click at [516, 432] on mat-icon "more_horiz" at bounding box center [521, 436] width 10 height 10
click at [525, 394] on span "Upload" at bounding box center [529, 396] width 35 height 10
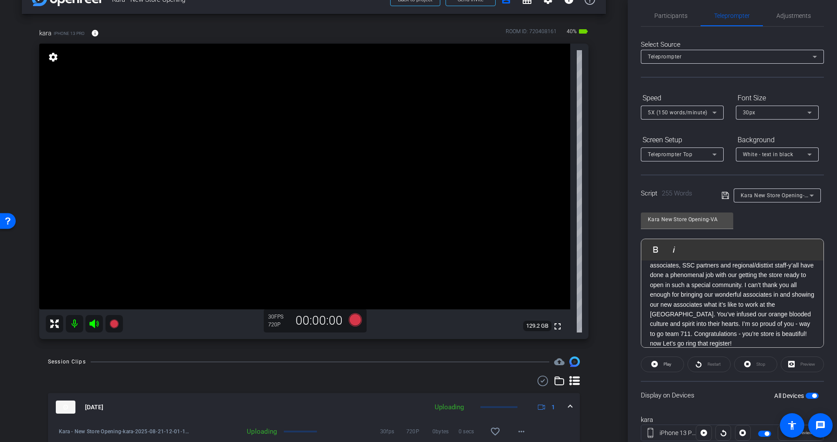
click at [95, 322] on icon at bounding box center [94, 323] width 10 height 10
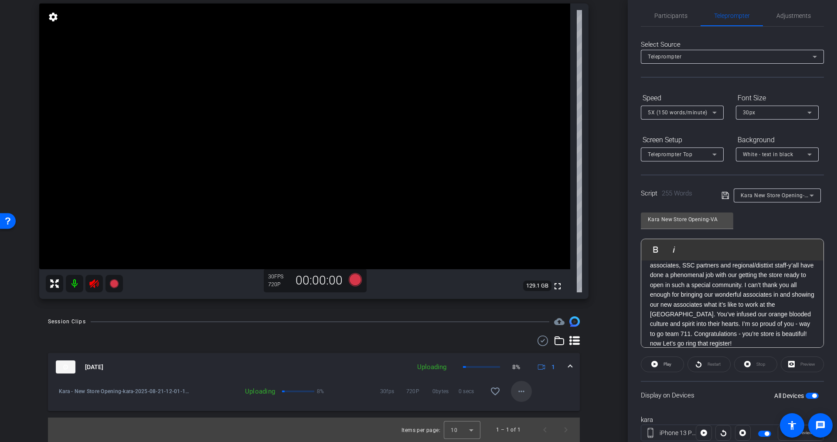
click at [516, 391] on mat-icon "more_horiz" at bounding box center [521, 391] width 10 height 10
click at [516, 391] on div at bounding box center [418, 221] width 837 height 442
click at [516, 391] on mat-icon "more_horiz" at bounding box center [521, 391] width 10 height 10
click at [516, 391] on div at bounding box center [418, 221] width 837 height 442
click at [94, 282] on icon at bounding box center [94, 283] width 10 height 10
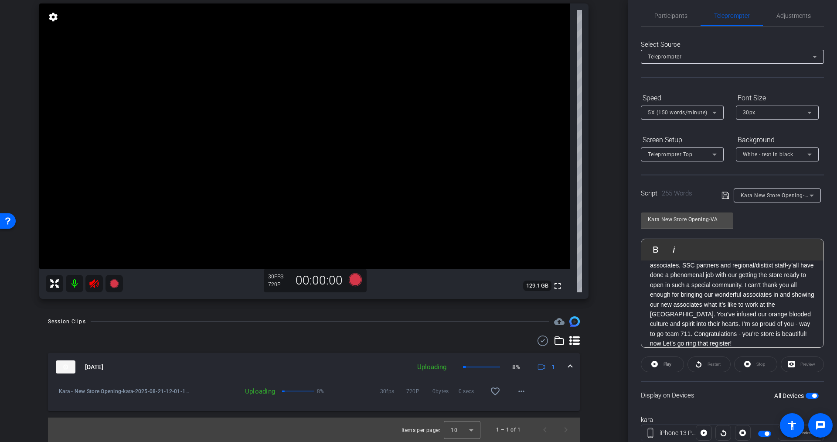
click at [94, 284] on icon at bounding box center [94, 283] width 10 height 10
click at [94, 284] on div at bounding box center [84, 283] width 77 height 17
click at [95, 283] on icon at bounding box center [94, 283] width 10 height 10
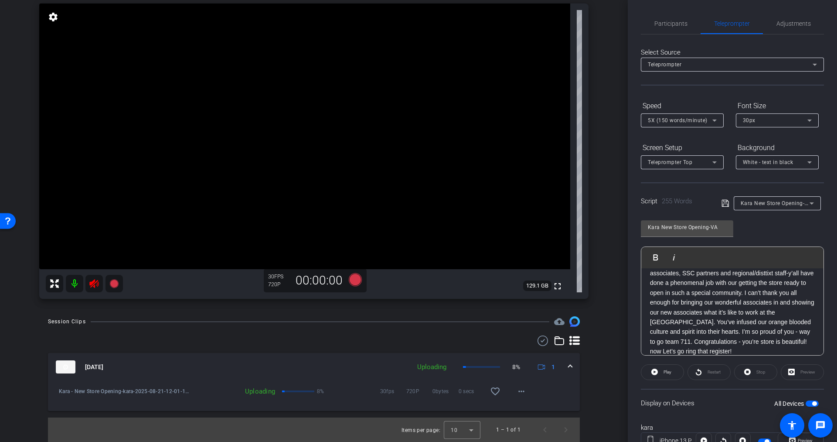
click at [90, 284] on icon at bounding box center [93, 283] width 9 height 9
click at [93, 283] on icon at bounding box center [93, 283] width 9 height 9
click at [95, 287] on div at bounding box center [84, 283] width 77 height 17
click at [516, 391] on mat-icon "more_horiz" at bounding box center [521, 391] width 10 height 10
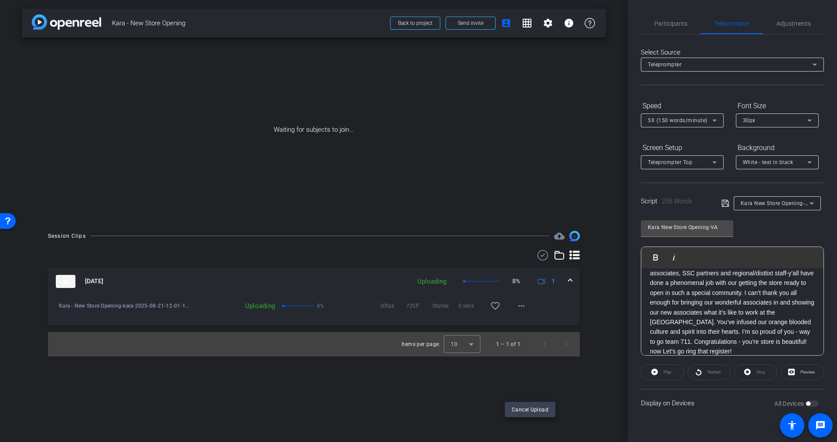
click at [521, 306] on div at bounding box center [418, 221] width 837 height 442
click at [521, 306] on mat-icon "more_horiz" at bounding box center [521, 305] width 10 height 10
click at [348, 285] on div at bounding box center [418, 221] width 837 height 442
click at [669, 19] on span "Participants" at bounding box center [670, 23] width 33 height 21
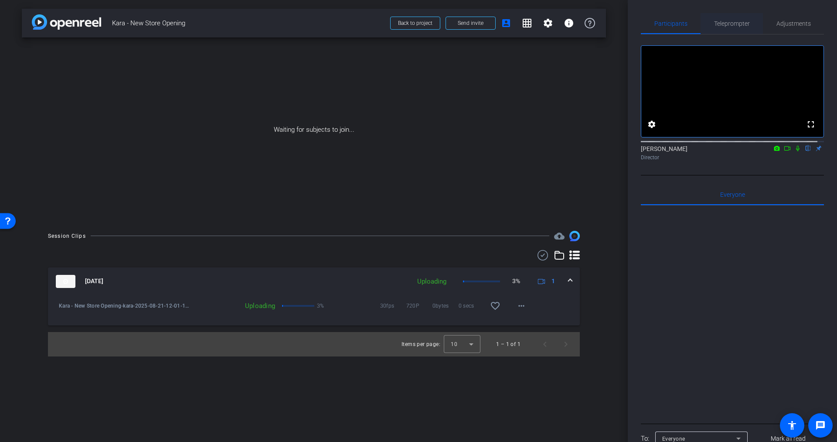
click at [728, 25] on span "Teleprompter" at bounding box center [732, 23] width 36 height 6
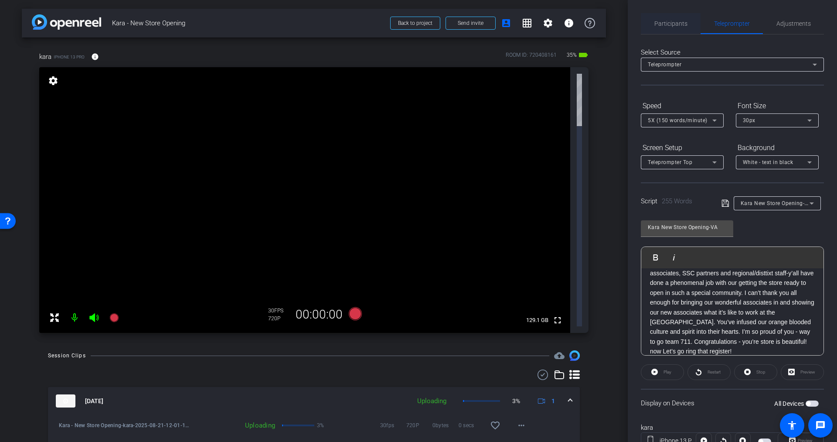
click at [670, 26] on span "Participants" at bounding box center [670, 23] width 33 height 6
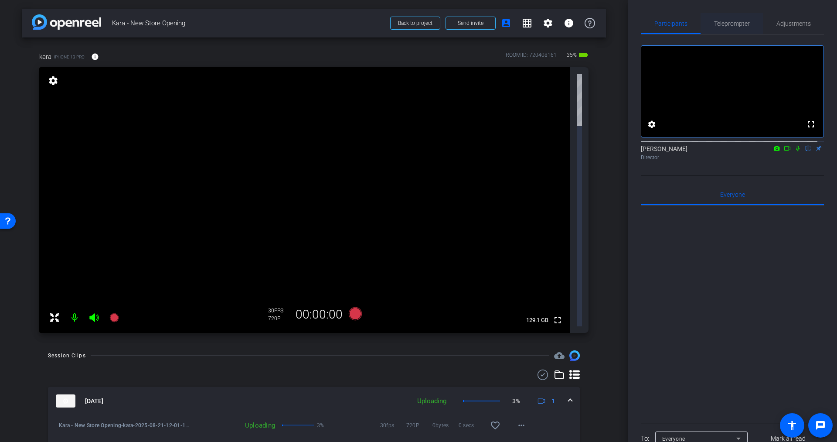
click at [726, 23] on span "Teleprompter" at bounding box center [732, 23] width 36 height 6
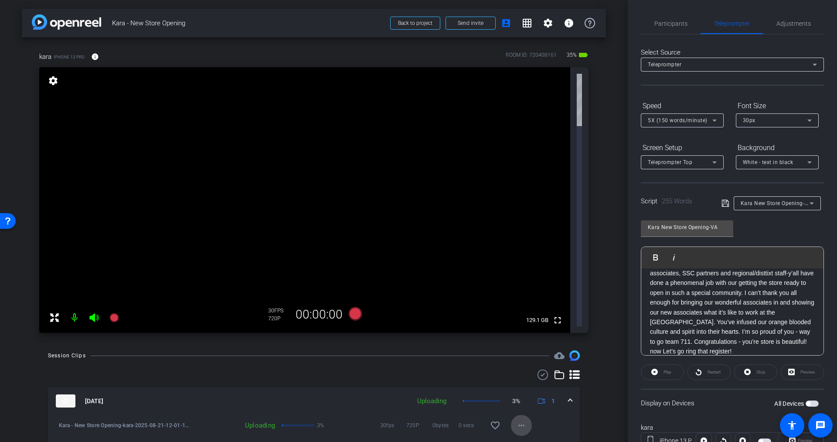
click at [525, 420] on mat-icon "more_horiz" at bounding box center [521, 425] width 10 height 10
click at [266, 224] on div at bounding box center [418, 221] width 837 height 442
click at [257, 421] on div "Uploading" at bounding box center [234, 425] width 90 height 9
click at [674, 22] on span "Participants" at bounding box center [670, 23] width 33 height 6
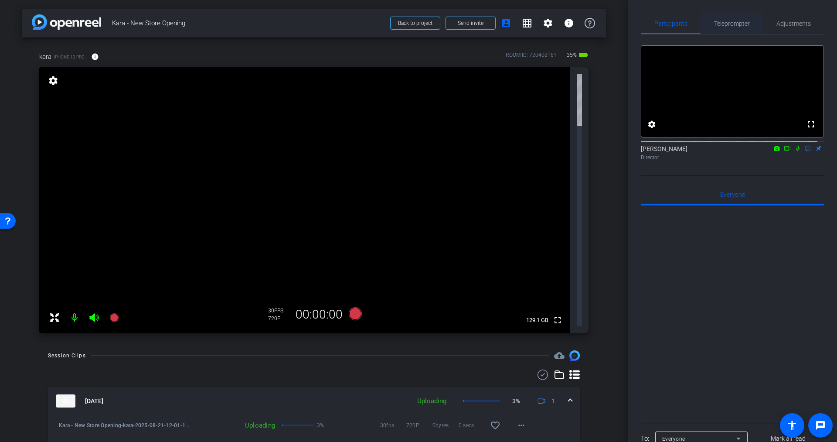
click at [737, 22] on span "Teleprompter" at bounding box center [732, 23] width 36 height 6
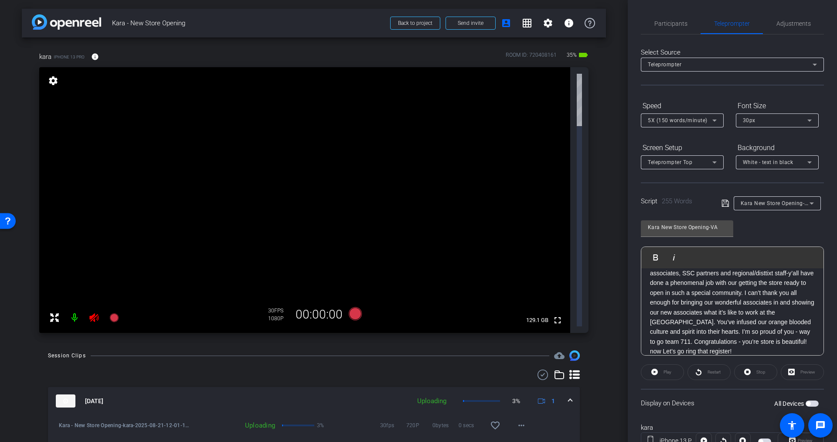
click at [95, 313] on icon at bounding box center [93, 317] width 9 height 9
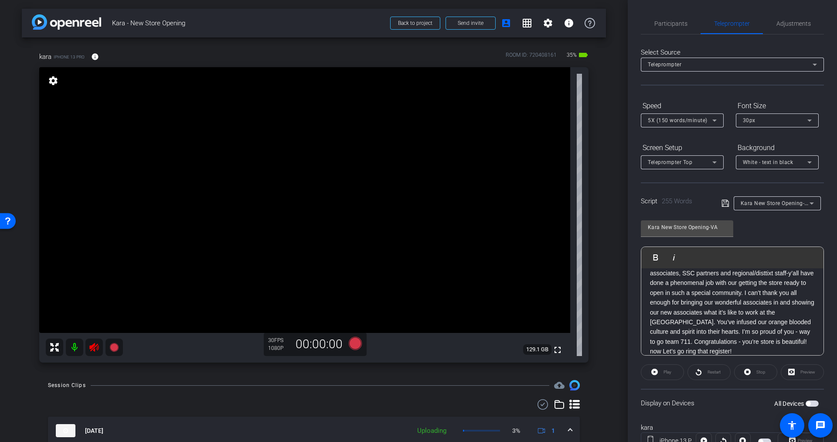
click at [94, 347] on icon at bounding box center [93, 347] width 9 height 9
click at [94, 347] on div at bounding box center [84, 346] width 77 height 17
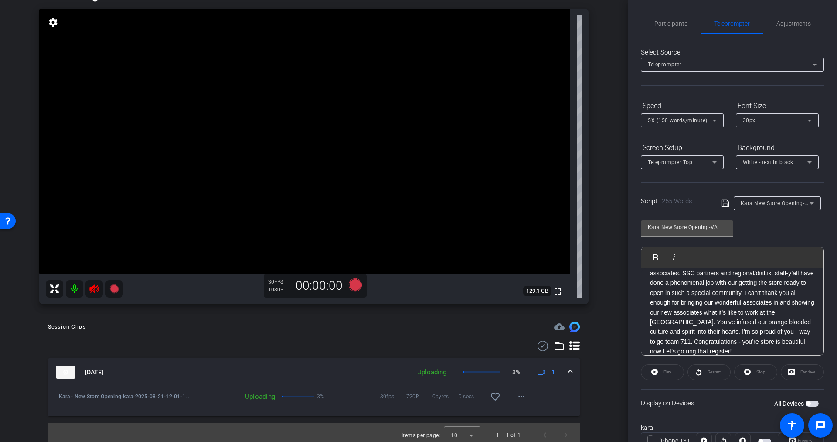
scroll to position [64, 0]
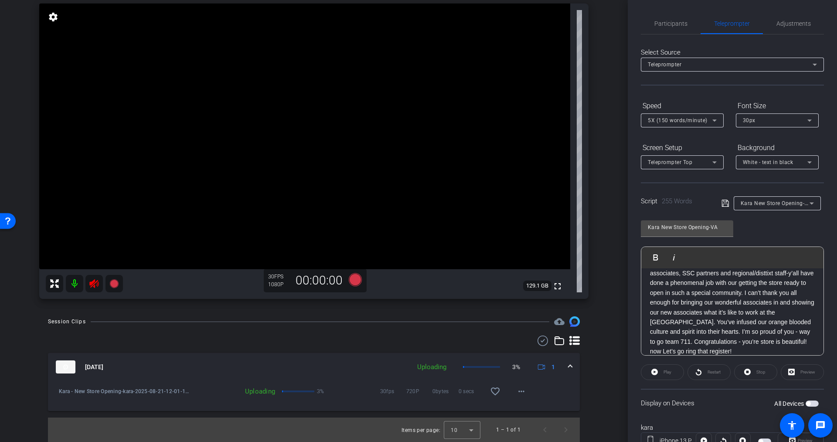
click at [93, 283] on icon at bounding box center [93, 283] width 9 height 9
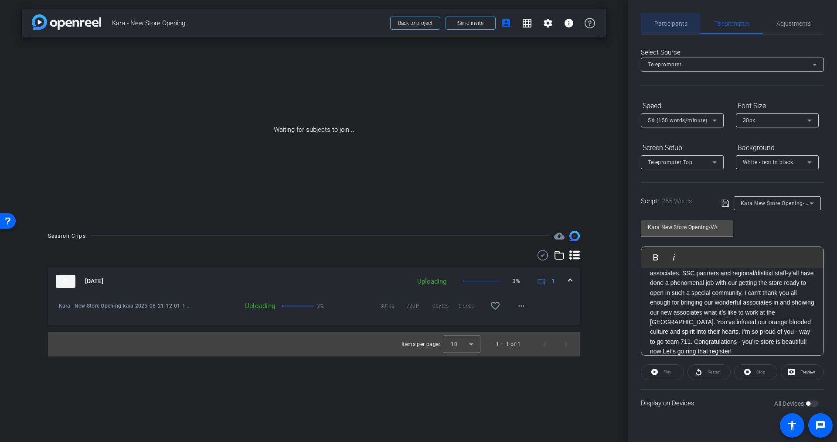
click at [661, 23] on span "Participants" at bounding box center [670, 23] width 33 height 6
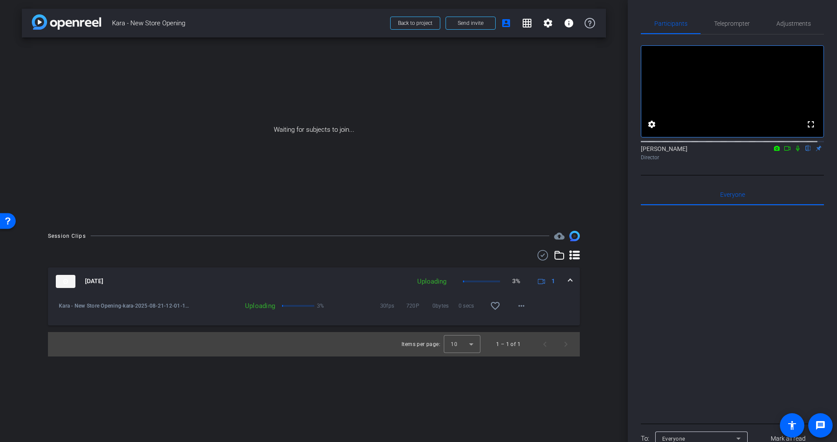
click at [607, 273] on div "arrow_back Kara - New Store Opening Back to project Send invite account_box gri…" at bounding box center [314, 221] width 628 height 442
click at [522, 305] on mat-icon "more_horiz" at bounding box center [521, 305] width 10 height 10
click at [605, 295] on div at bounding box center [418, 221] width 837 height 442
click at [602, 299] on div "Session Clips cloud_upload [DATE] Uploading 1% 1 Kara - New Store Opening-kara-…" at bounding box center [314, 294] width 584 height 126
click at [521, 306] on mat-icon "more_horiz" at bounding box center [521, 305] width 10 height 10
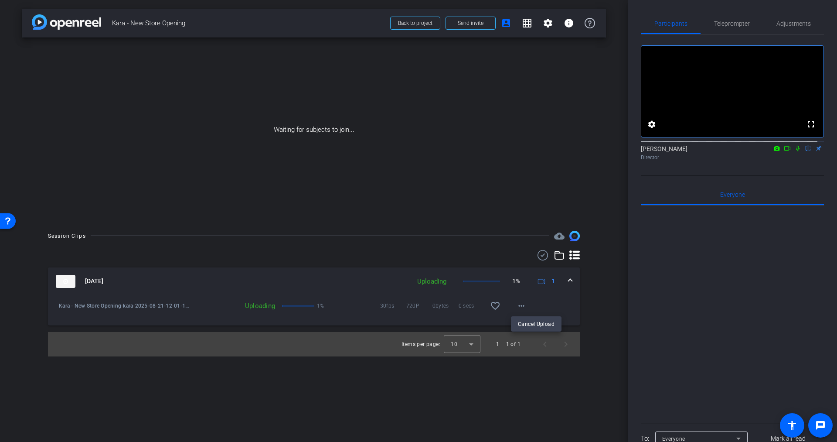
click at [605, 296] on div at bounding box center [418, 221] width 837 height 442
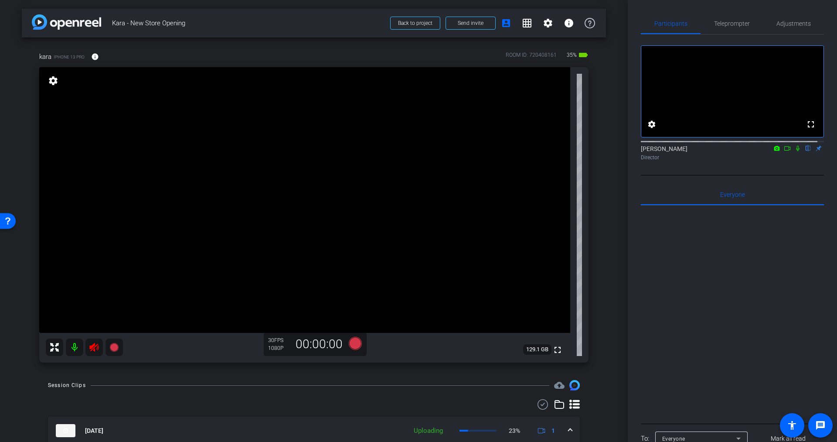
click at [96, 346] on icon at bounding box center [94, 347] width 10 height 10
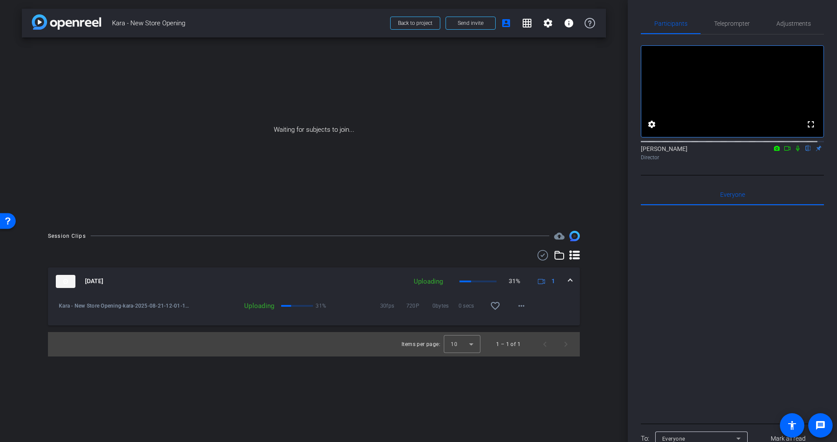
click at [602, 293] on div "Session Clips cloud_upload [DATE] Uploading 31% 1 Kara - New Store Opening-kara…" at bounding box center [314, 294] width 584 height 126
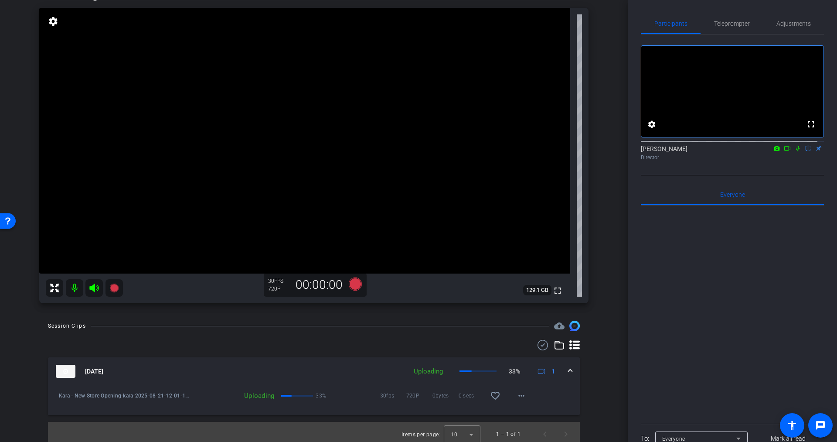
scroll to position [61, 0]
click at [598, 383] on div "Session Clips cloud_upload [DATE] Uploading 33% 1 Kara - New Store Opening-kara…" at bounding box center [314, 382] width 584 height 126
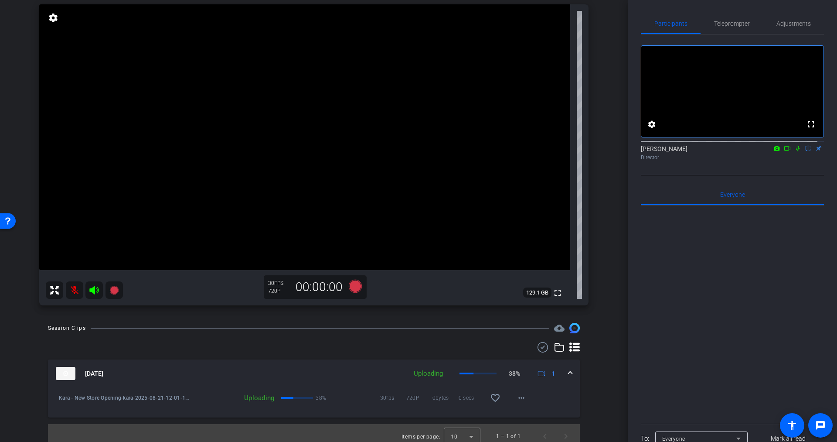
scroll to position [69, 0]
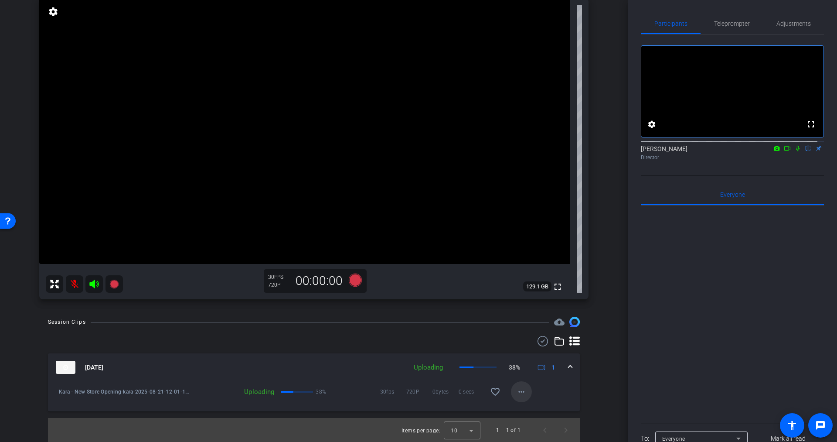
click at [516, 392] on mat-icon "more_horiz" at bounding box center [521, 391] width 10 height 10
click at [594, 377] on div at bounding box center [418, 221] width 837 height 442
click at [96, 283] on icon at bounding box center [94, 284] width 10 height 10
click at [516, 390] on mat-icon "more_horiz" at bounding box center [521, 391] width 10 height 10
click at [601, 390] on div at bounding box center [418, 221] width 837 height 442
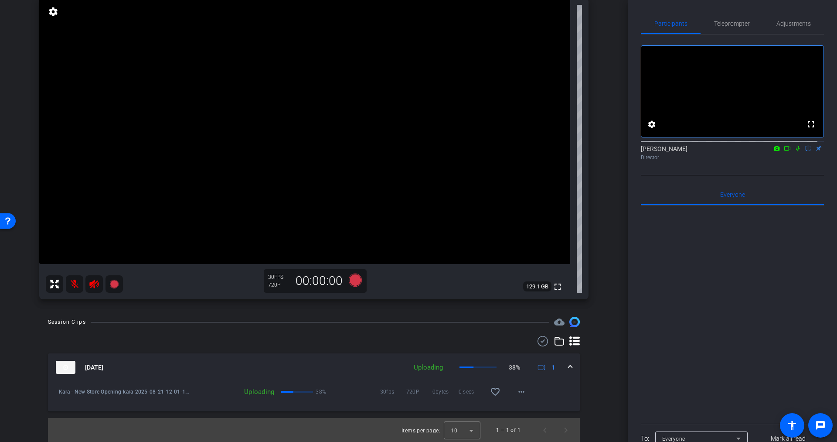
click at [596, 375] on div "Session Clips cloud_upload [DATE] Uploading 38% 1 Kara - New Store Opening-kara…" at bounding box center [314, 379] width 584 height 126
click at [594, 382] on div "Session Clips cloud_upload [DATE] Uploading 38% 1 Kara - New Store Opening-kara…" at bounding box center [314, 379] width 584 height 126
click at [595, 378] on div "Session Clips cloud_upload [DATE] Uploading 38% 1 Kara - New Store Opening-kara…" at bounding box center [314, 379] width 584 height 126
click at [516, 391] on mat-icon "more_horiz" at bounding box center [521, 391] width 10 height 10
click at [527, 409] on span "Cancel Upload" at bounding box center [530, 409] width 37 height 10
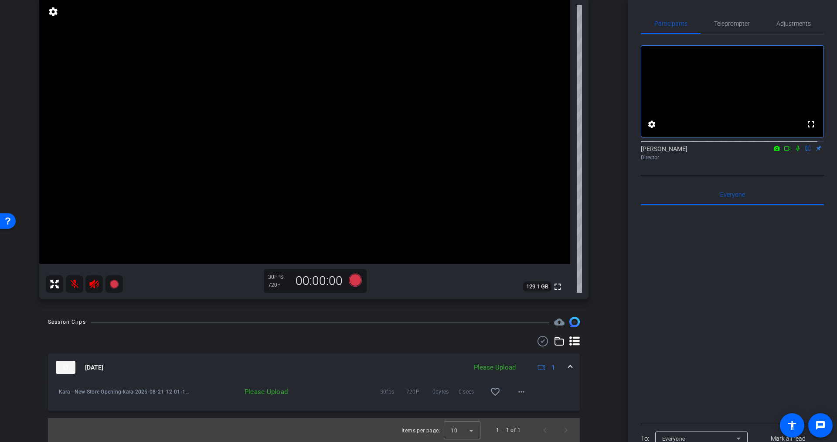
click at [501, 365] on div "Please Upload" at bounding box center [495, 367] width 51 height 10
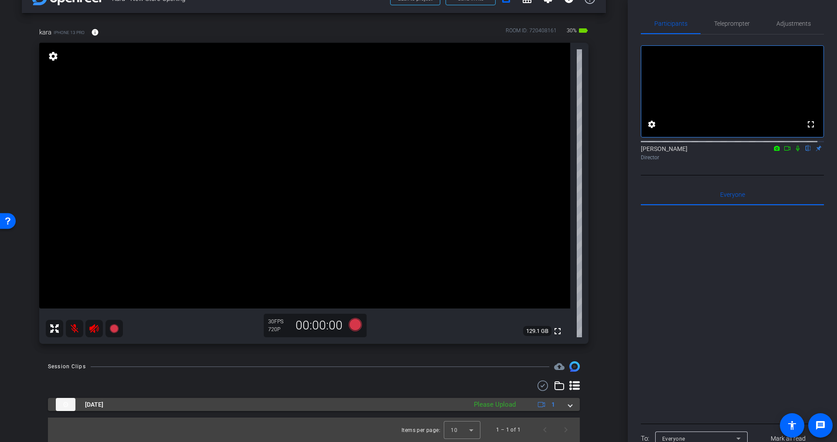
scroll to position [24, 0]
click at [487, 406] on div "Please Upload" at bounding box center [495, 404] width 51 height 10
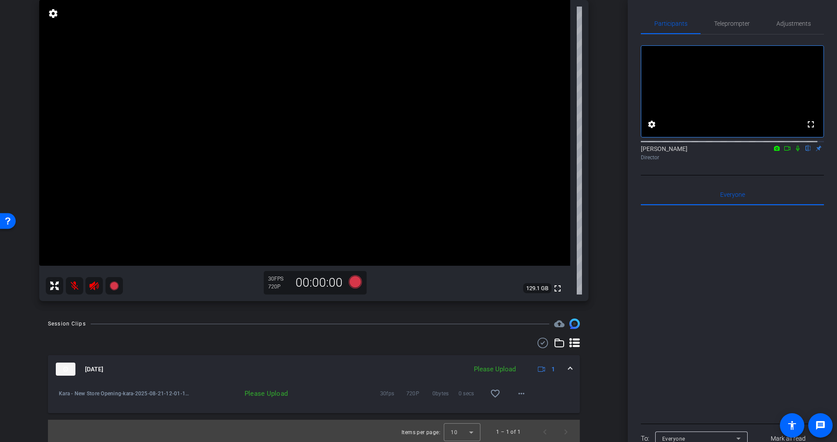
scroll to position [69, 0]
click at [516, 395] on mat-icon "more_horiz" at bounding box center [521, 391] width 10 height 10
click at [517, 408] on span "Upload" at bounding box center [529, 409] width 35 height 10
click at [96, 284] on icon at bounding box center [94, 284] width 10 height 10
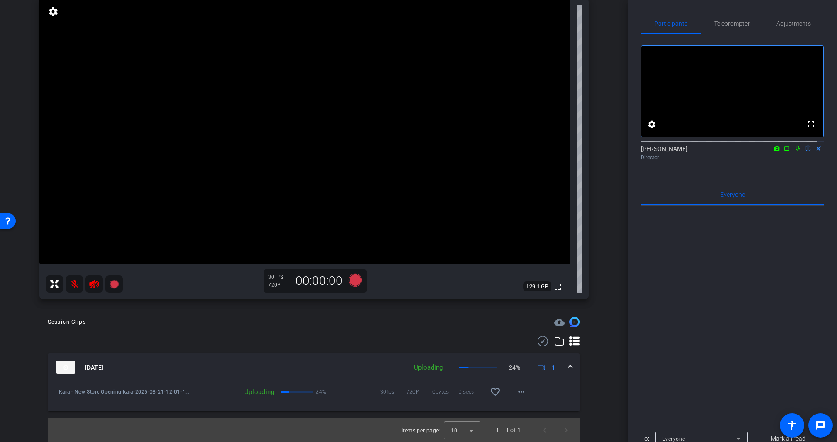
click at [96, 284] on icon at bounding box center [94, 284] width 10 height 10
click at [93, 286] on icon at bounding box center [93, 283] width 9 height 9
click at [517, 390] on mat-icon "more_horiz" at bounding box center [521, 391] width 10 height 10
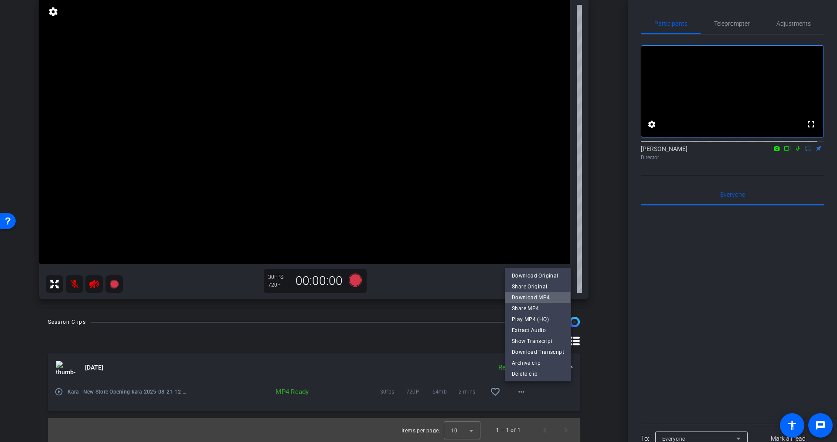
click at [532, 296] on span "Download MP4" at bounding box center [538, 297] width 52 height 10
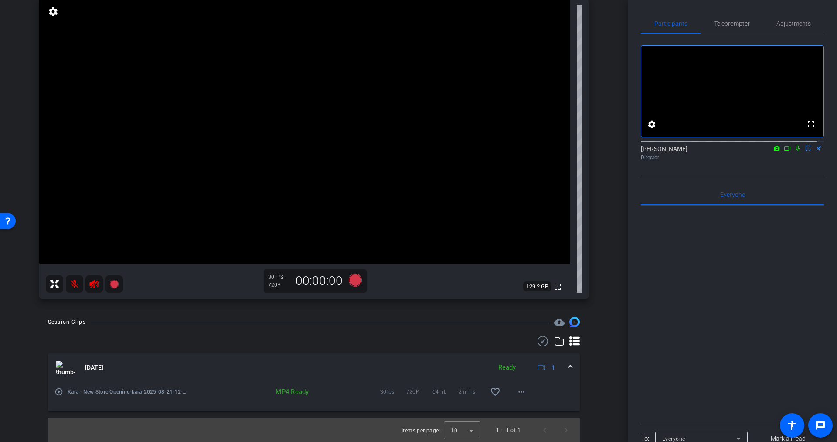
click at [91, 285] on icon at bounding box center [93, 283] width 9 height 9
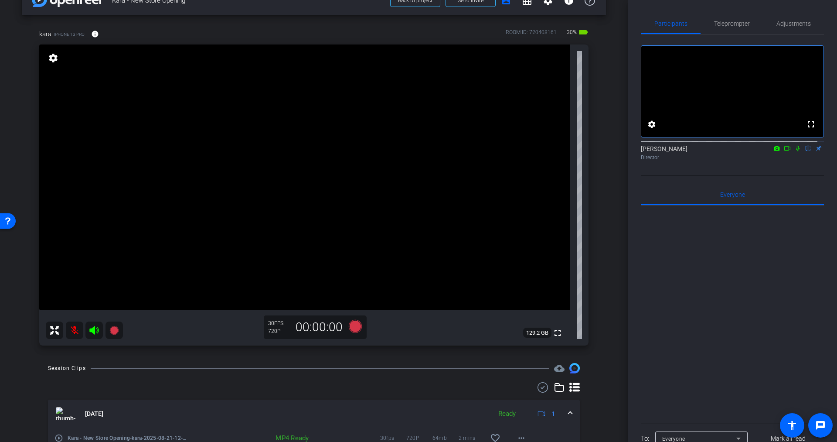
scroll to position [22, 0]
